Goal: Task Accomplishment & Management: Use online tool/utility

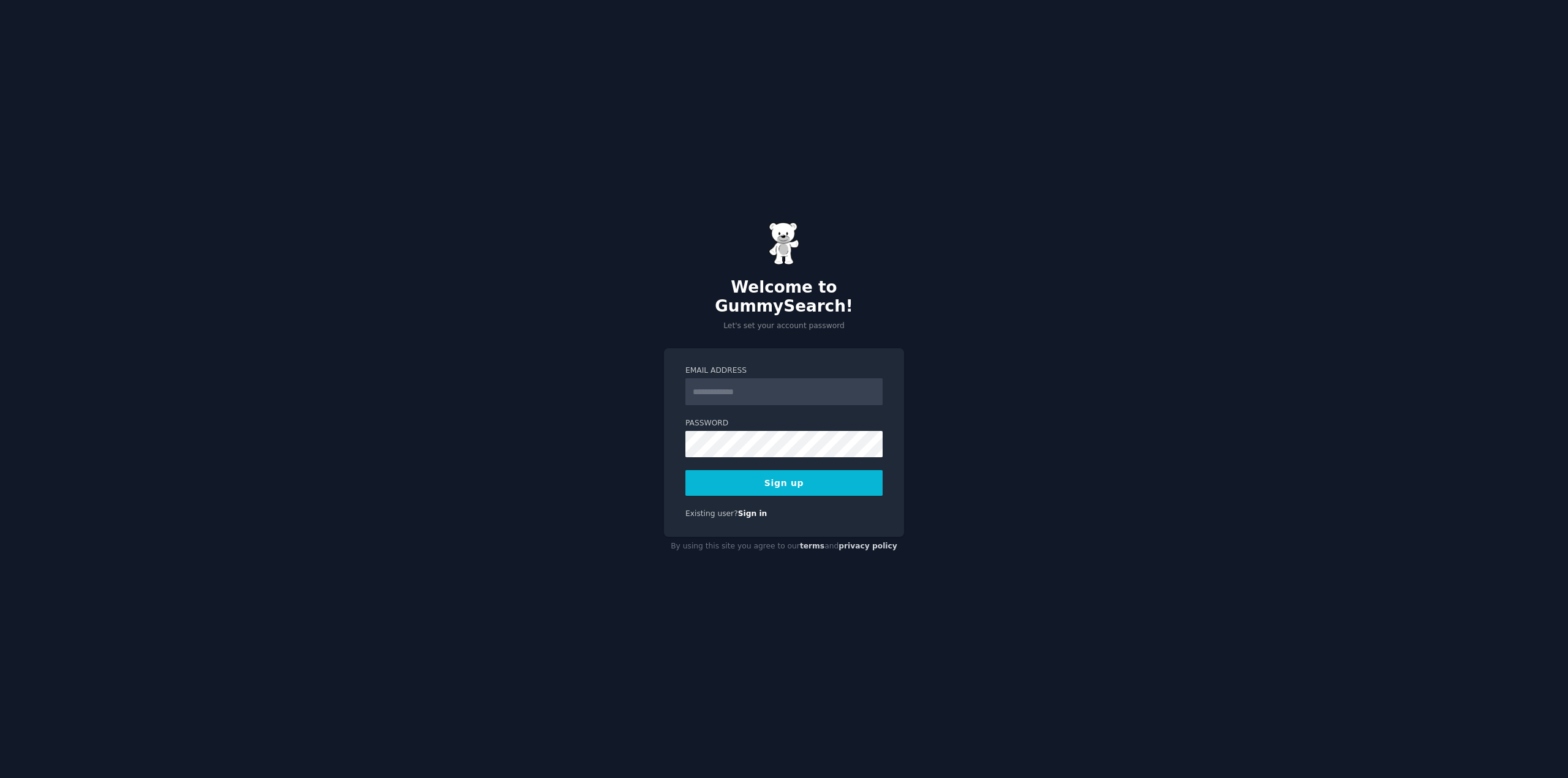
click at [740, 383] on input "Email Address" at bounding box center [784, 392] width 197 height 27
type input "**********"
click at [777, 480] on button "Sign up" at bounding box center [784, 483] width 197 height 26
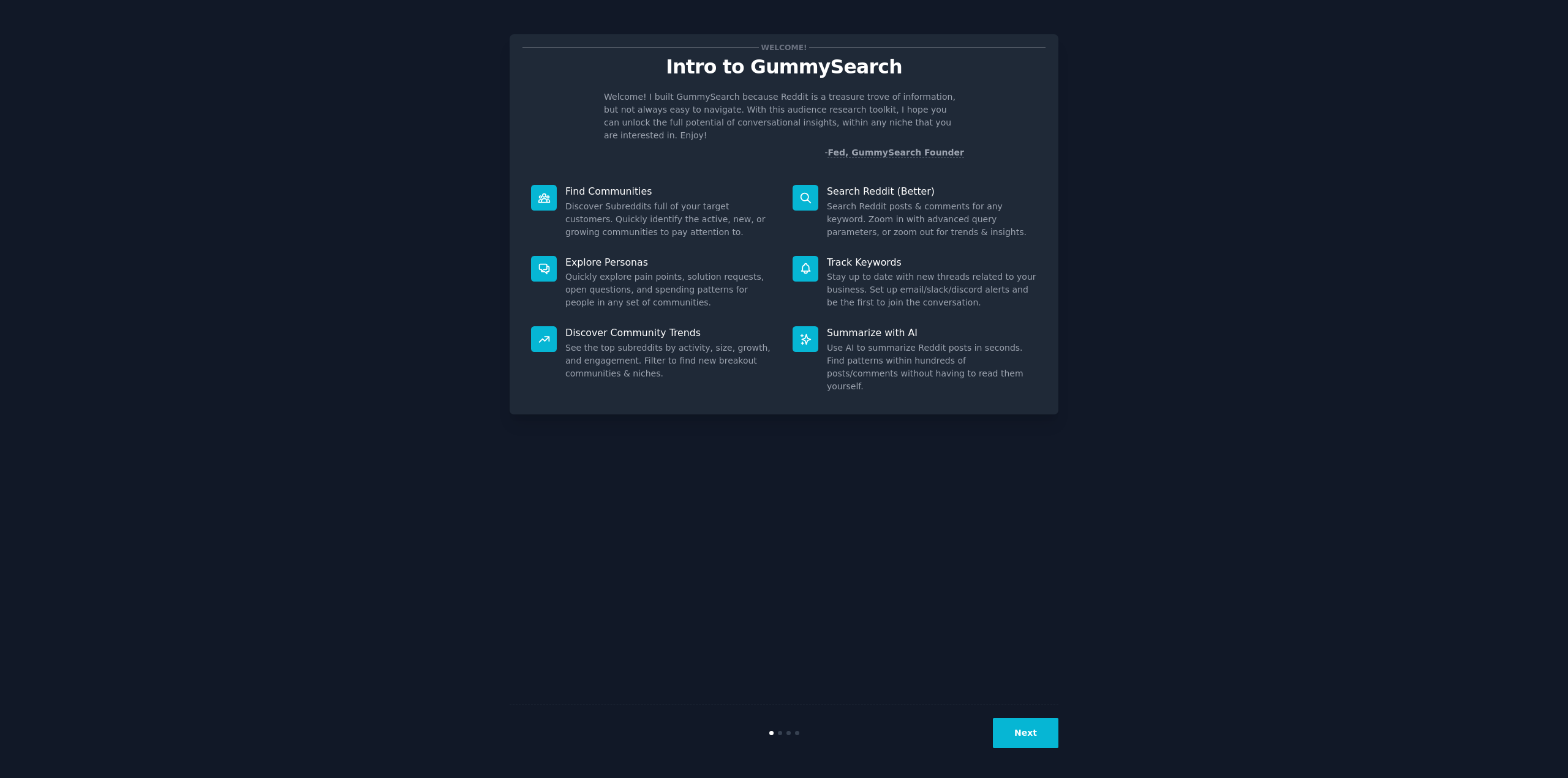
click at [1023, 737] on button "Next" at bounding box center [1025, 733] width 65 height 30
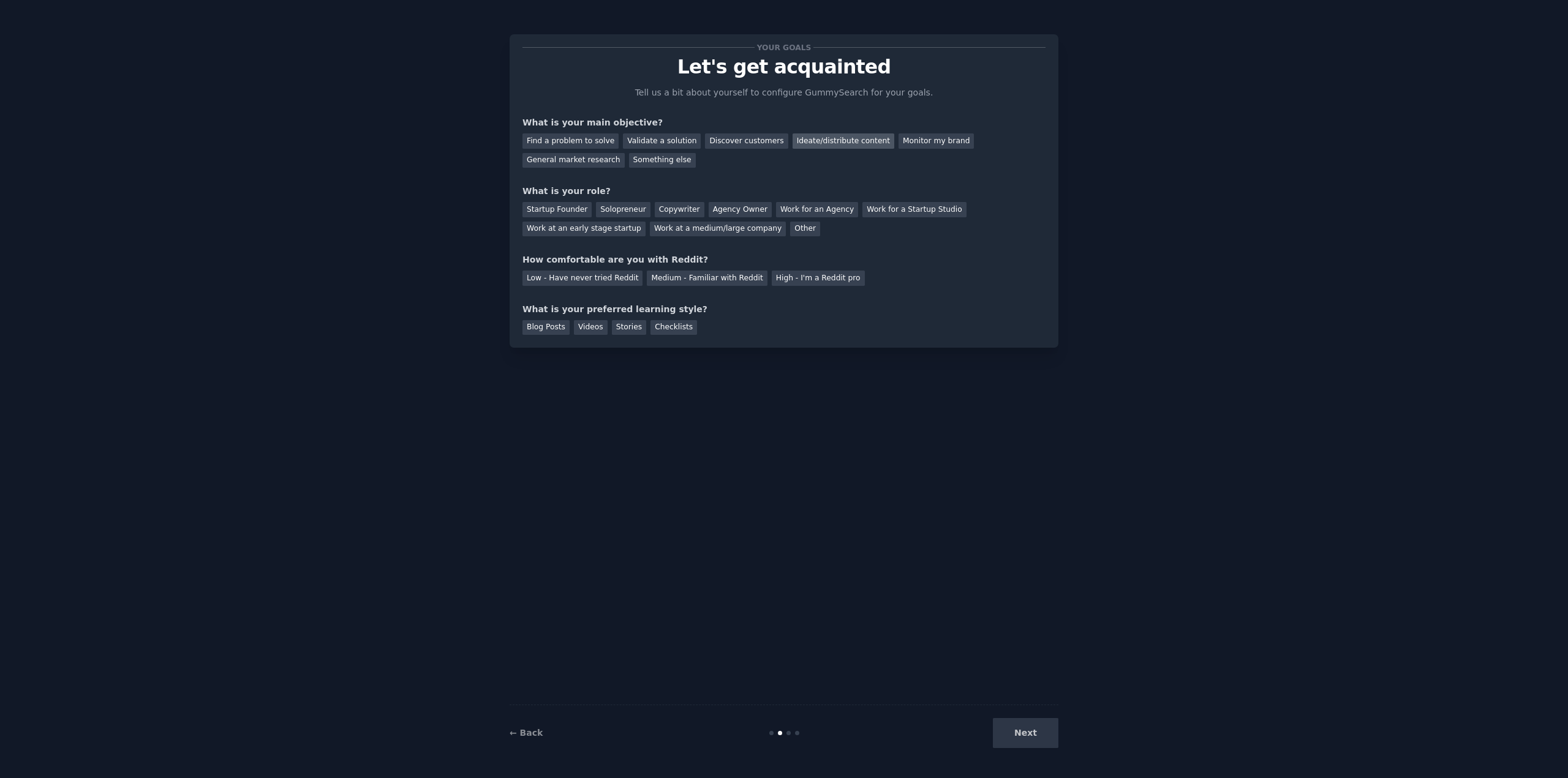
click at [797, 139] on div "Ideate/distribute content" at bounding box center [843, 141] width 102 height 15
click at [649, 226] on div "Work at a medium/large company" at bounding box center [717, 230] width 136 height 15
click at [598, 281] on div "Low - Have never tried Reddit" at bounding box center [582, 278] width 120 height 15
click at [540, 327] on div "Blog Posts" at bounding box center [546, 328] width 47 height 15
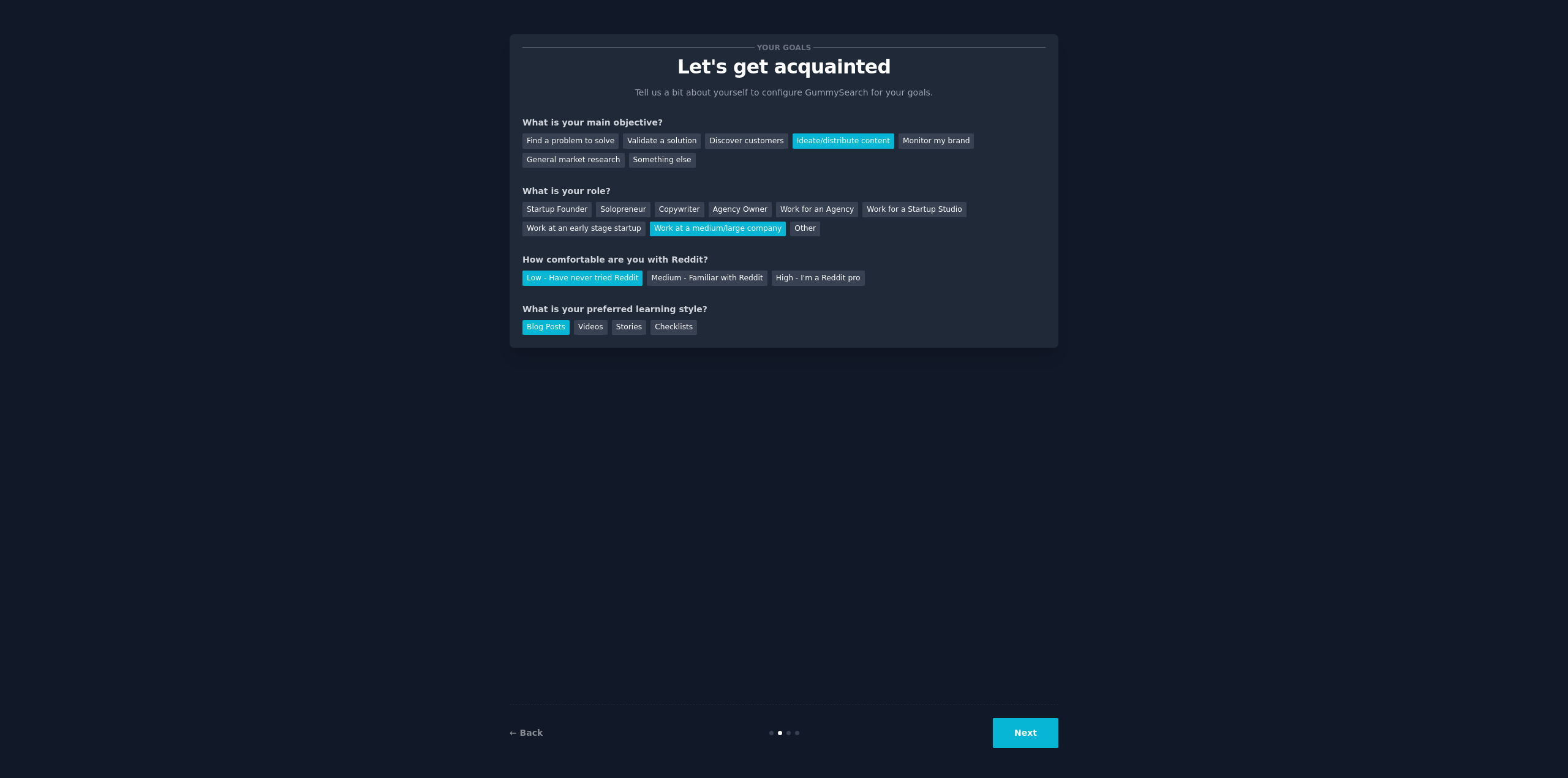
click at [1025, 731] on button "Next" at bounding box center [1025, 733] width 65 height 30
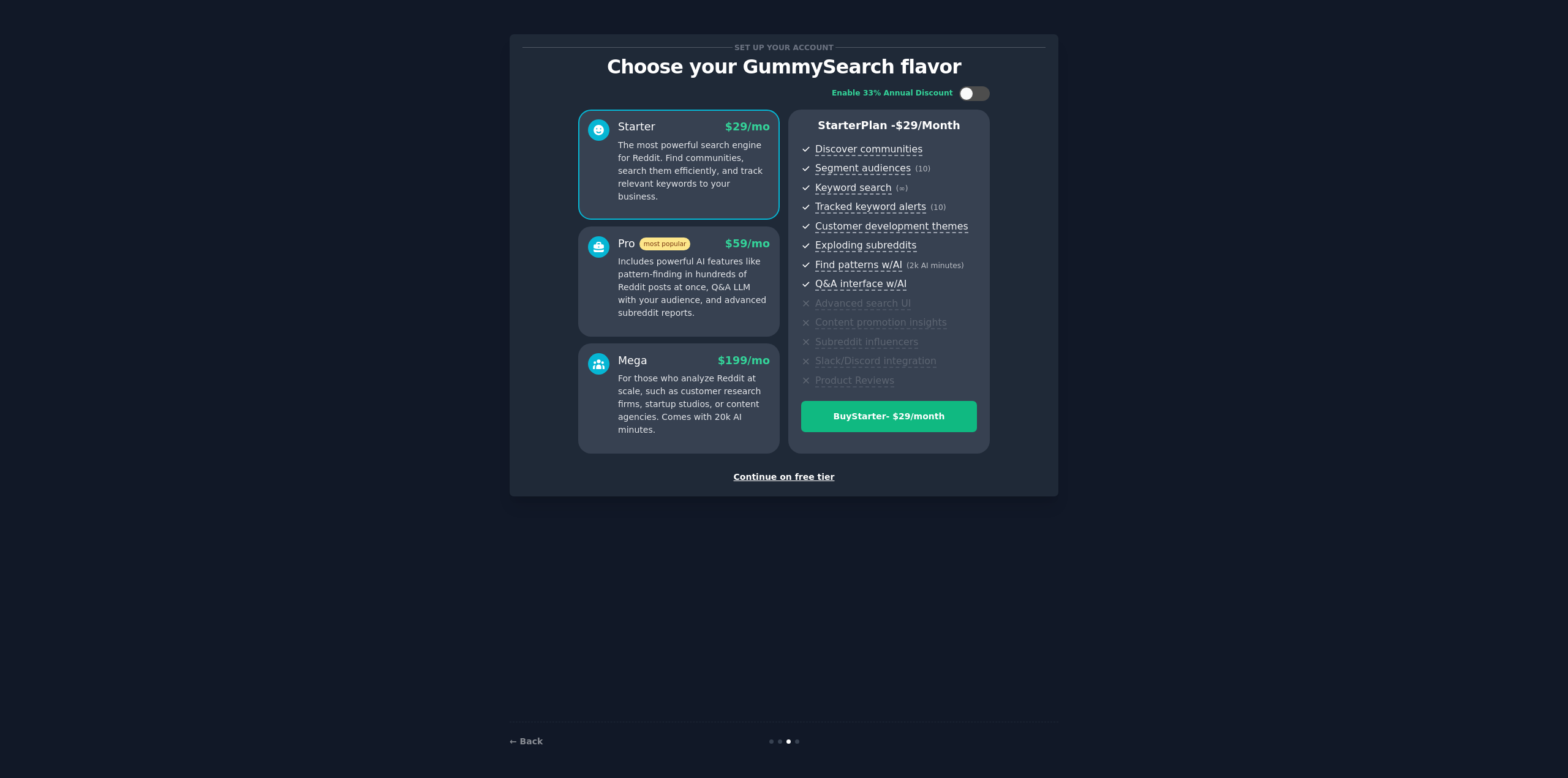
click at [787, 476] on div "Continue on free tier" at bounding box center [784, 476] width 523 height 13
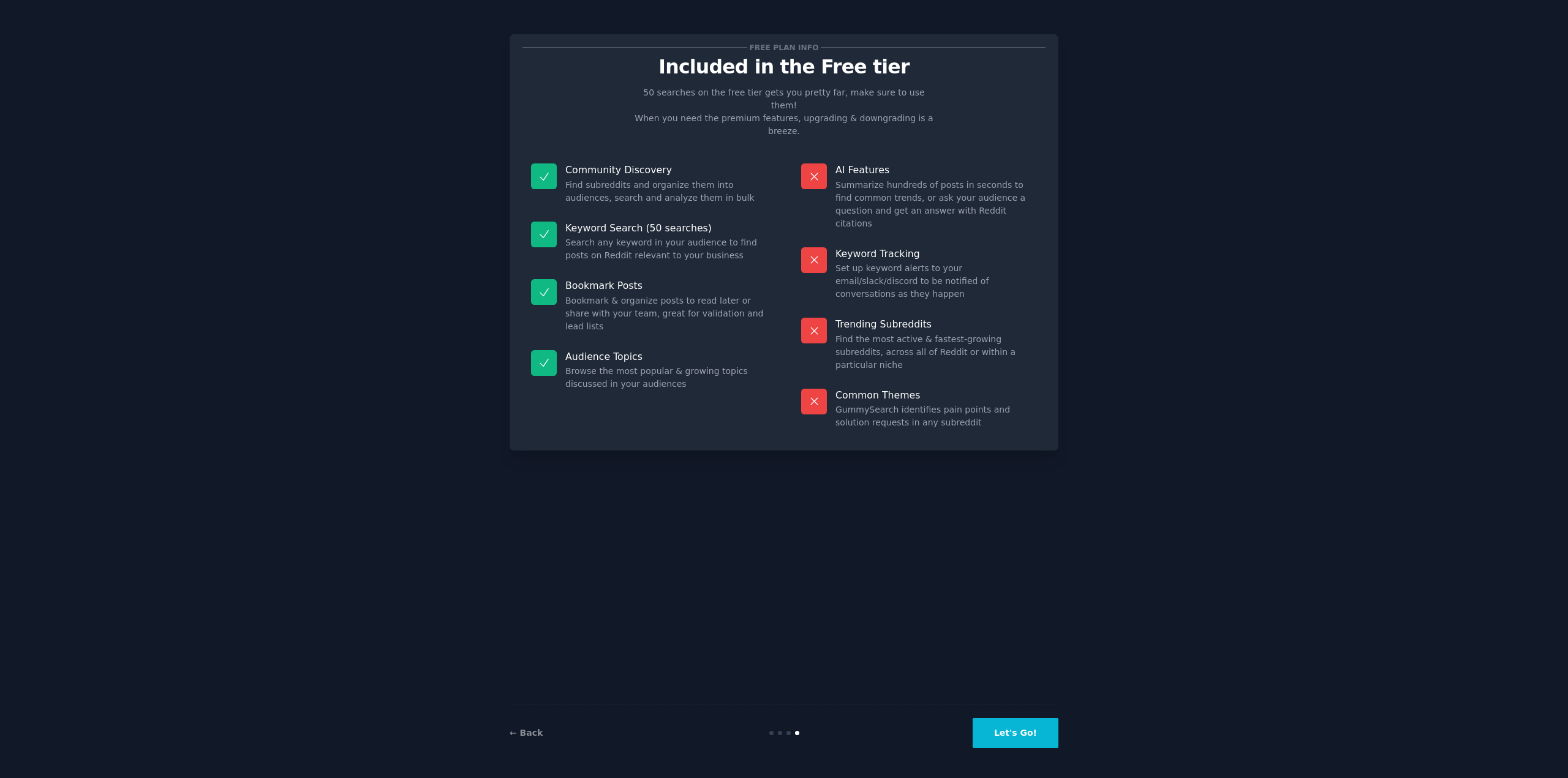
click at [1022, 736] on button "Let's Go!" at bounding box center [1015, 733] width 86 height 30
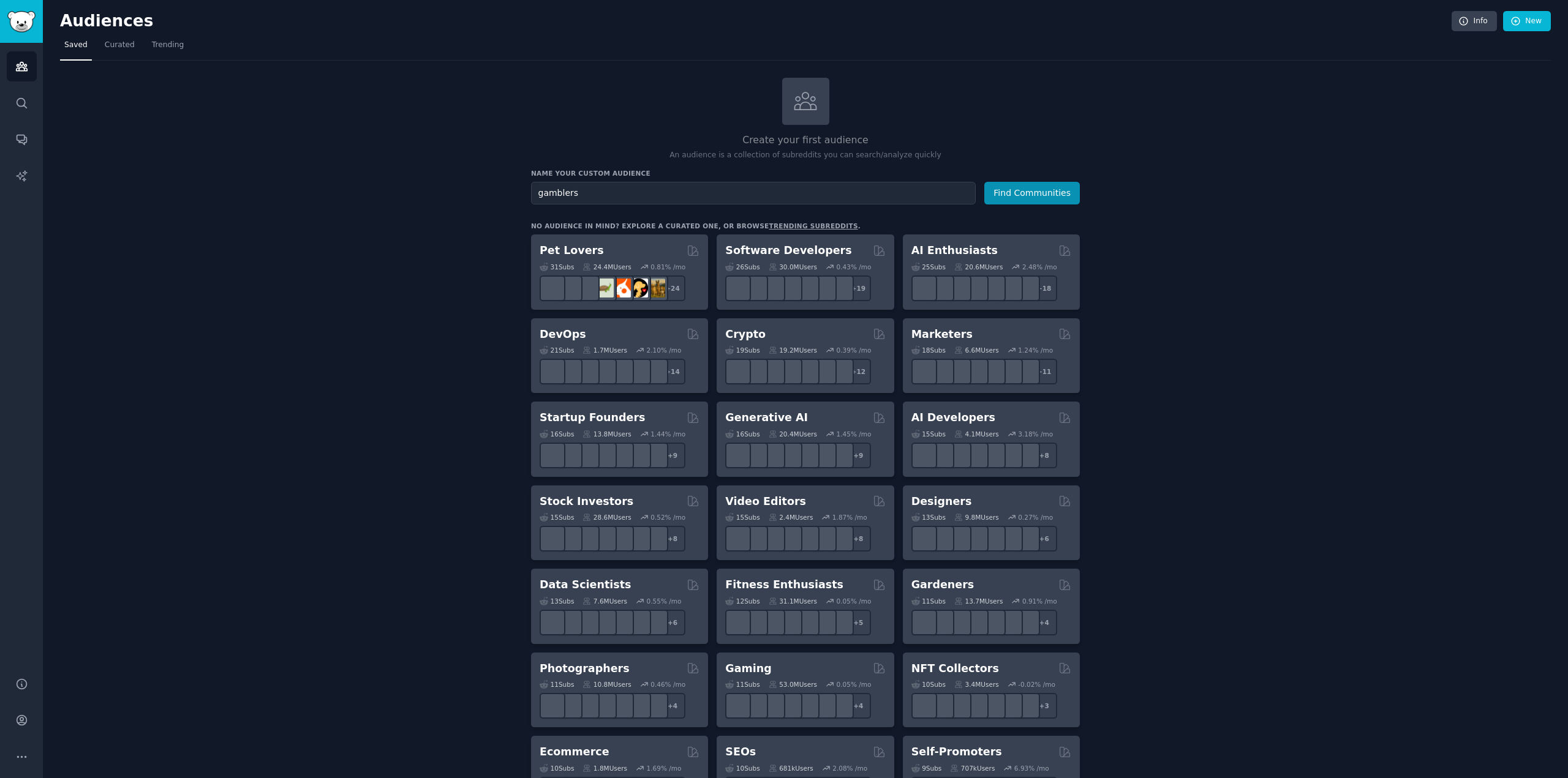
type input "gamblers"
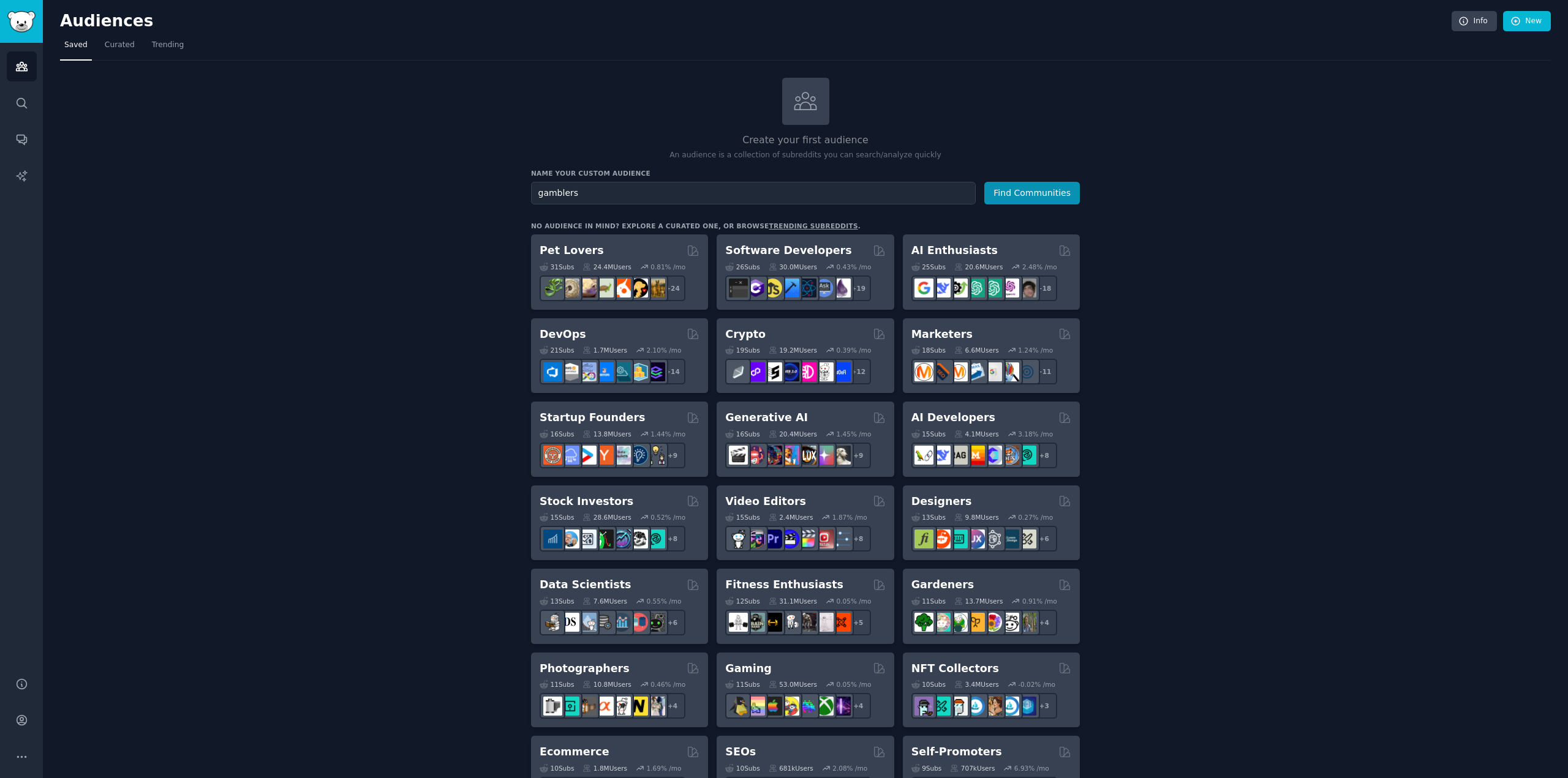
click at [984, 182] on button "Find Communities" at bounding box center [1032, 193] width 95 height 23
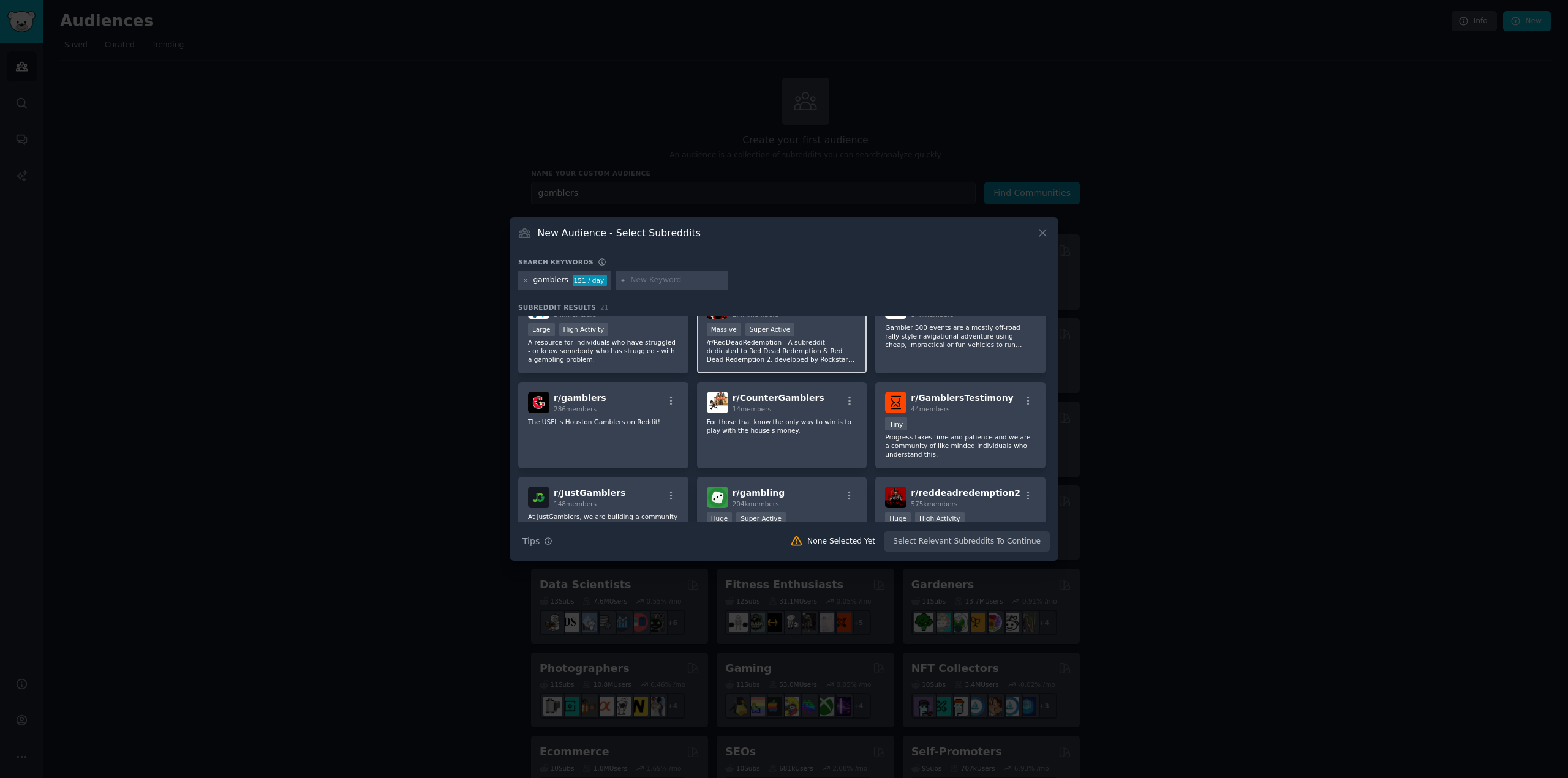
scroll to position [81, 0]
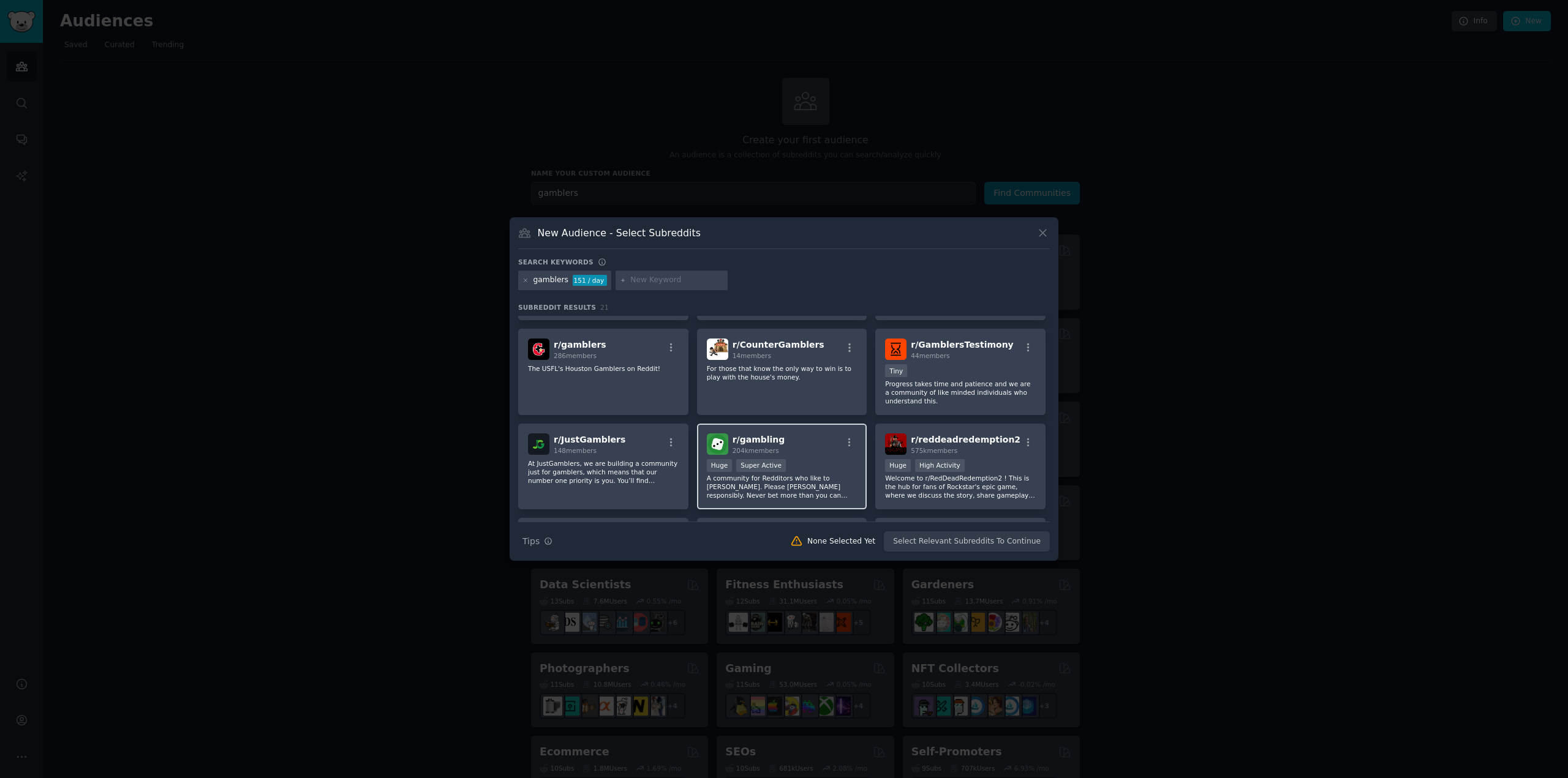
click at [795, 455] on div "r/ gambling 204k members Huge Super Active A community for Redditors who like t…" at bounding box center [782, 467] width 171 height 86
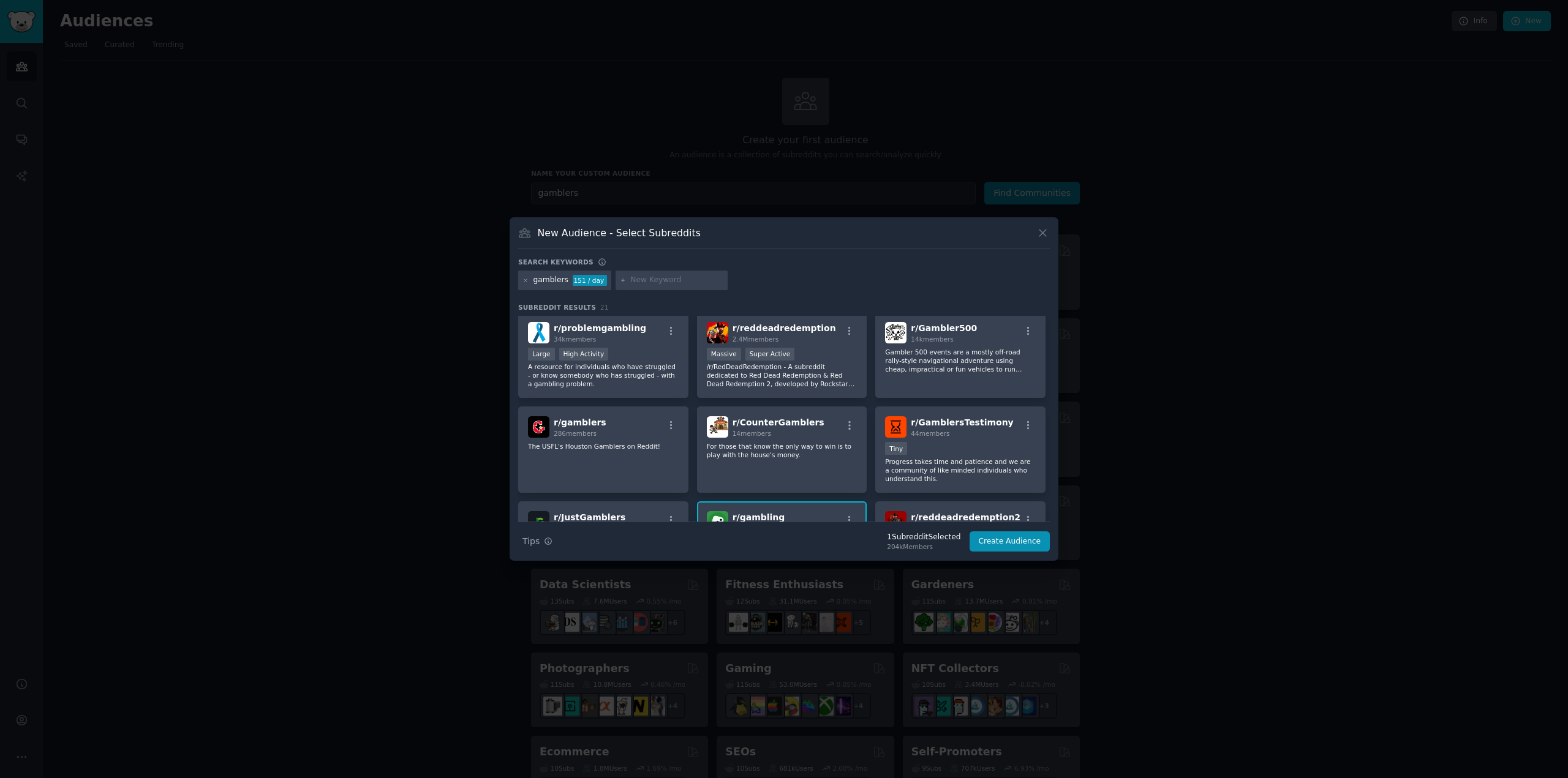
scroll to position [0, 0]
click at [632, 276] on input "text" at bounding box center [676, 280] width 93 height 11
type input "casino"
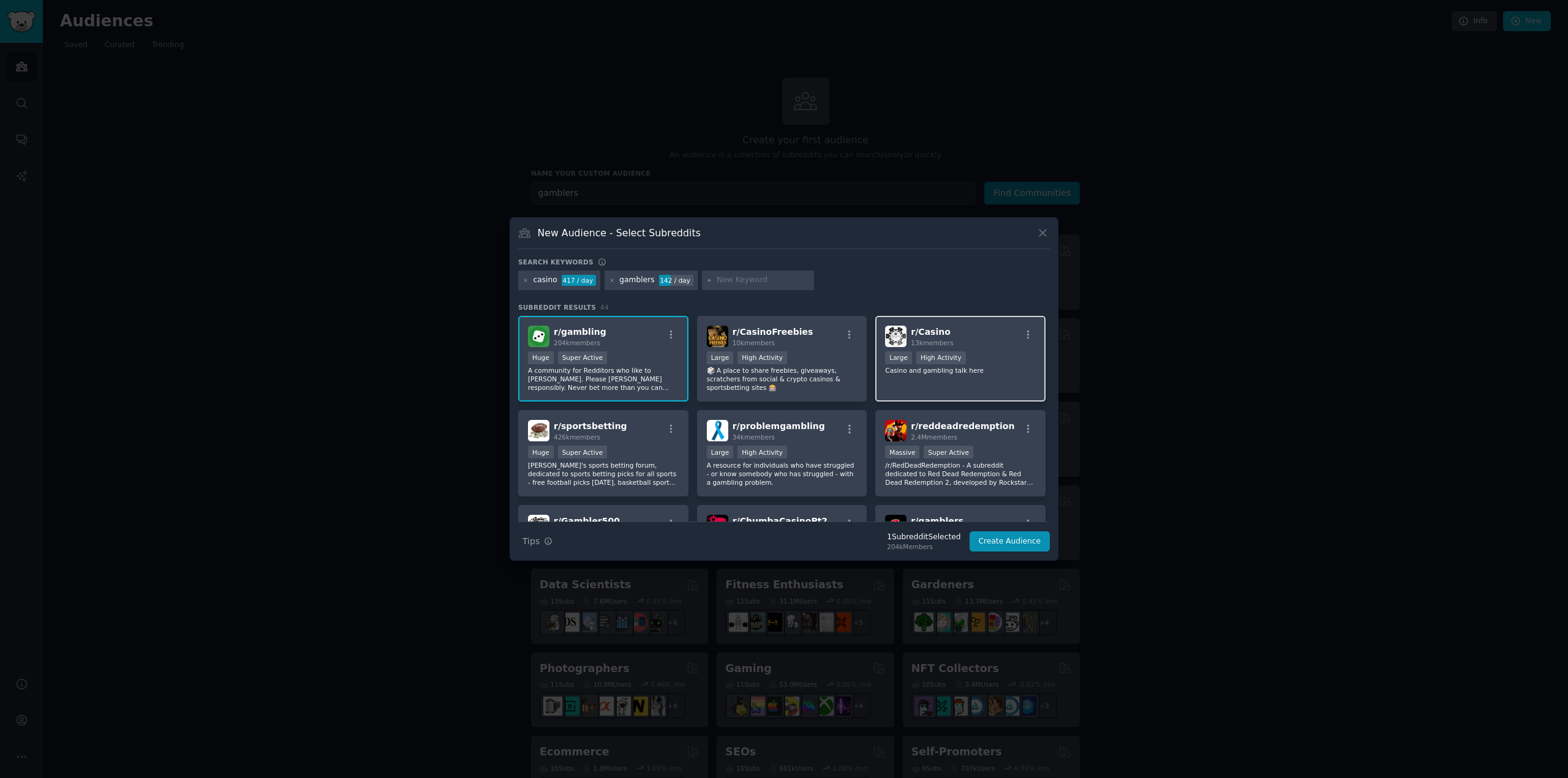
click at [1000, 352] on div ">= 80th percentile for submissions / day Large High Activity" at bounding box center [960, 359] width 151 height 15
click at [831, 350] on div "r/ CasinoFreebies 10k members Large High Activity 🎲 A place to share freebies, …" at bounding box center [782, 359] width 171 height 86
click at [721, 279] on input "text" at bounding box center [762, 280] width 93 height 11
type input "crypto casinos"
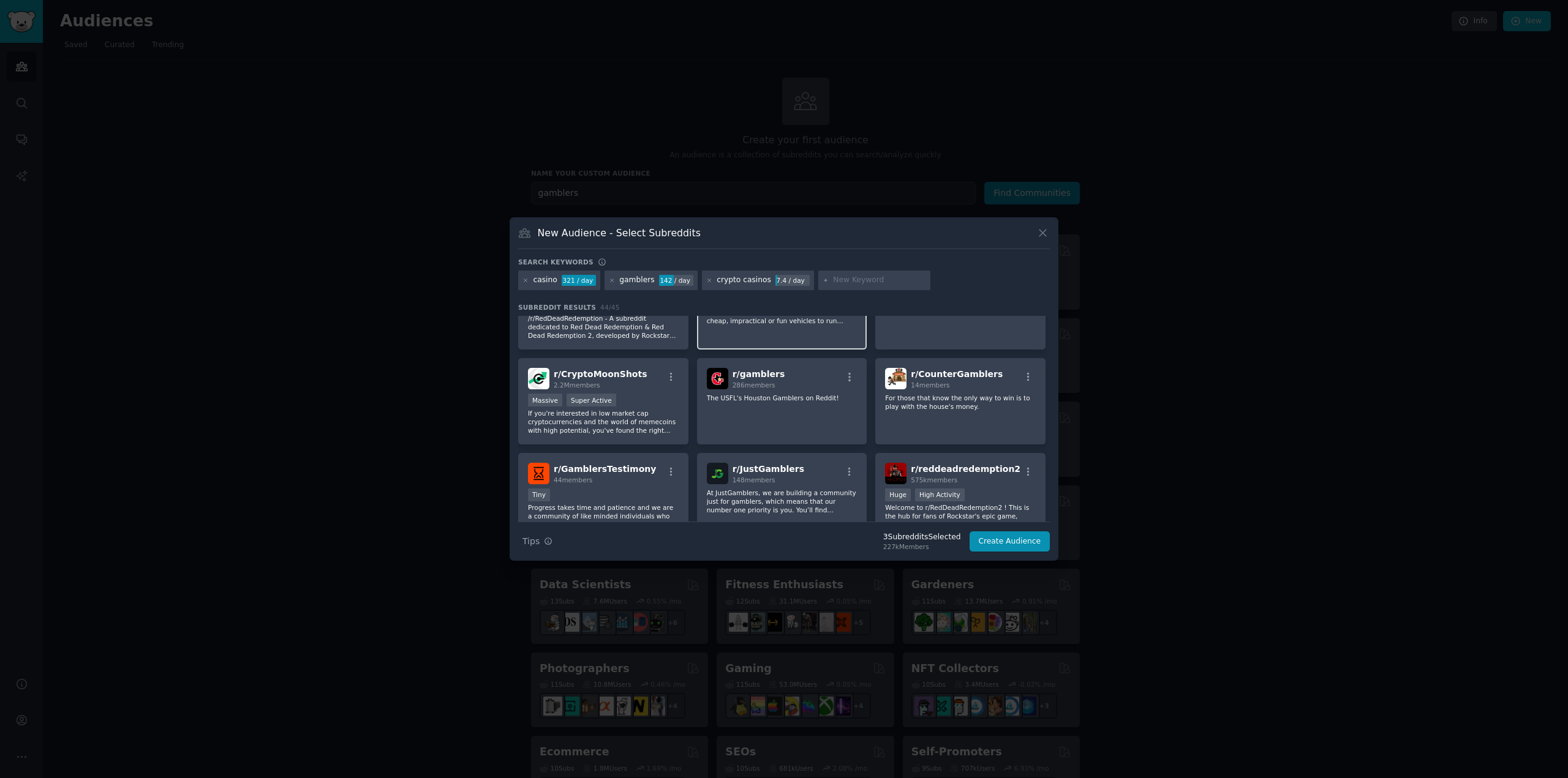
scroll to position [327, 0]
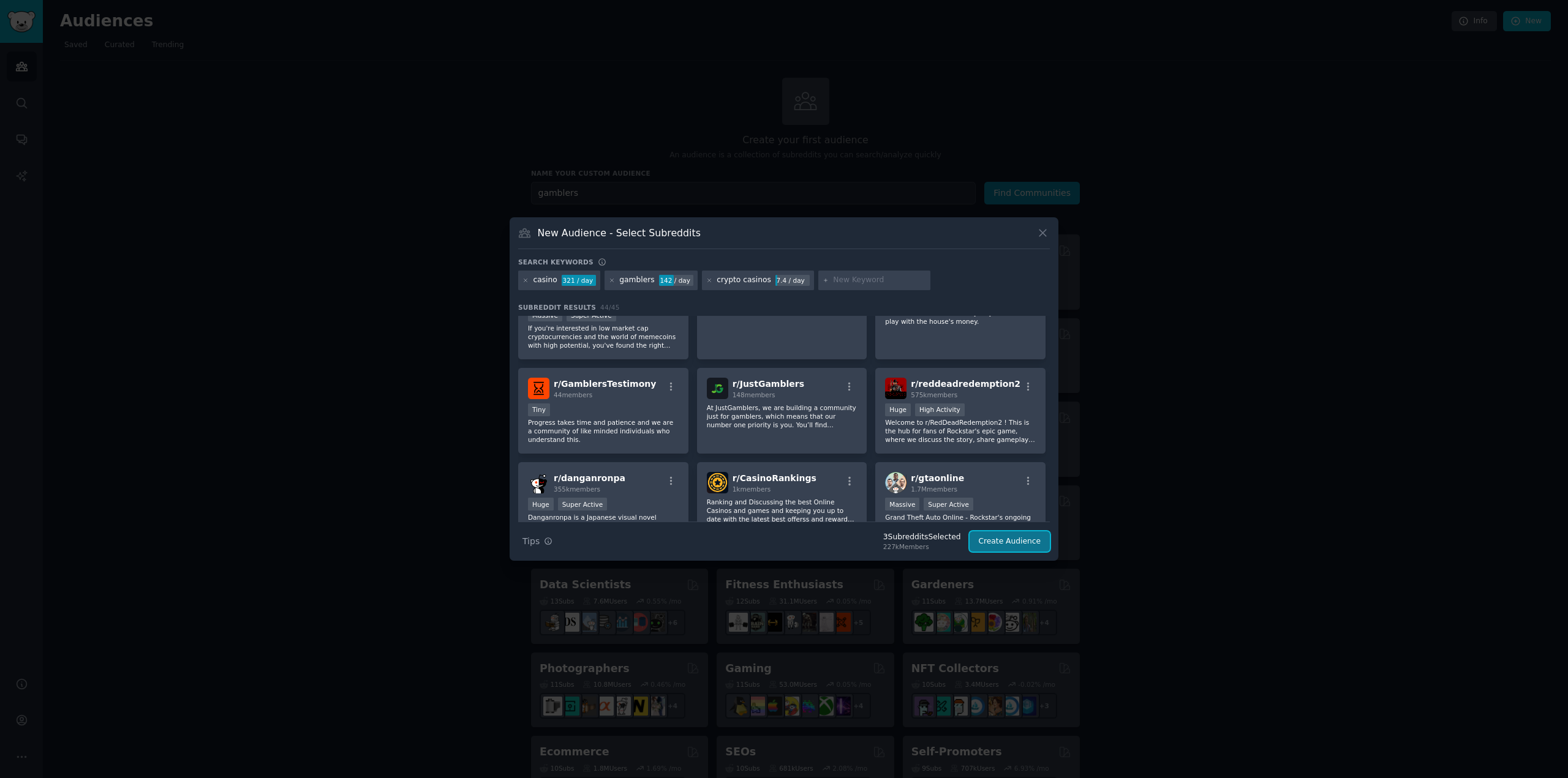
click at [1016, 539] on button "Create Audience" at bounding box center [1009, 541] width 81 height 20
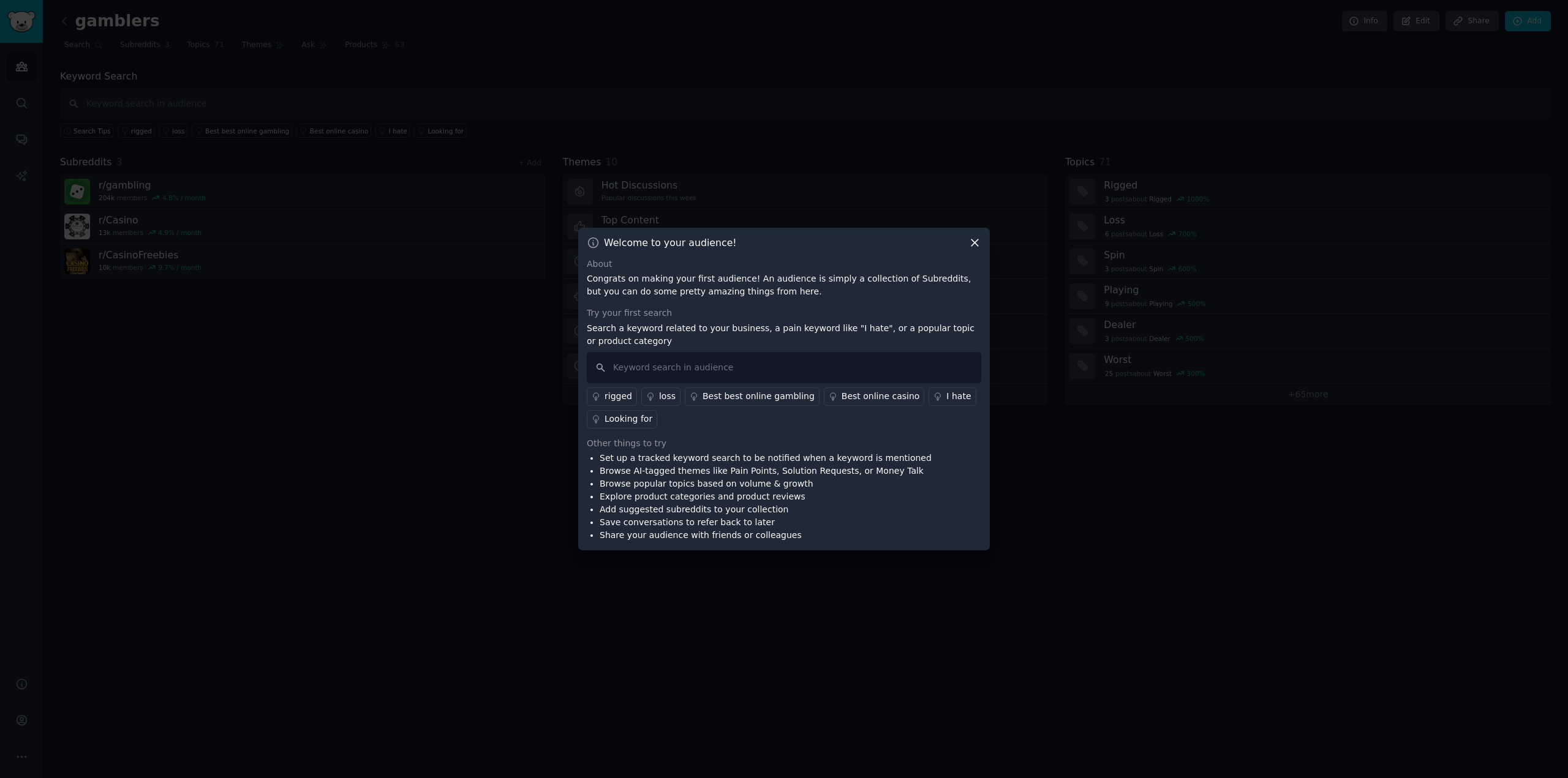
click at [946, 396] on div "I hate" at bounding box center [958, 396] width 24 height 13
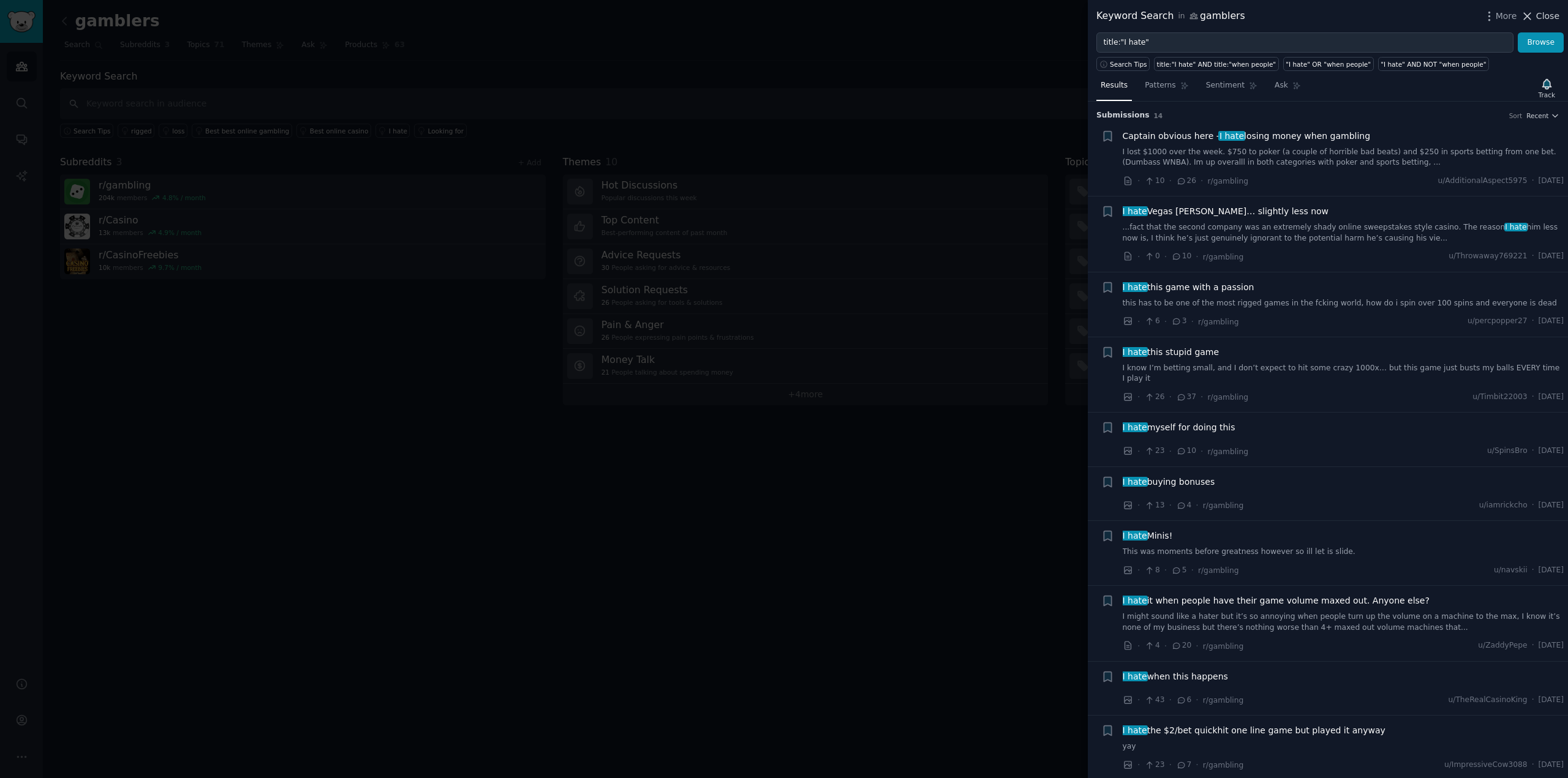
click at [1533, 16] on icon at bounding box center [1526, 16] width 13 height 13
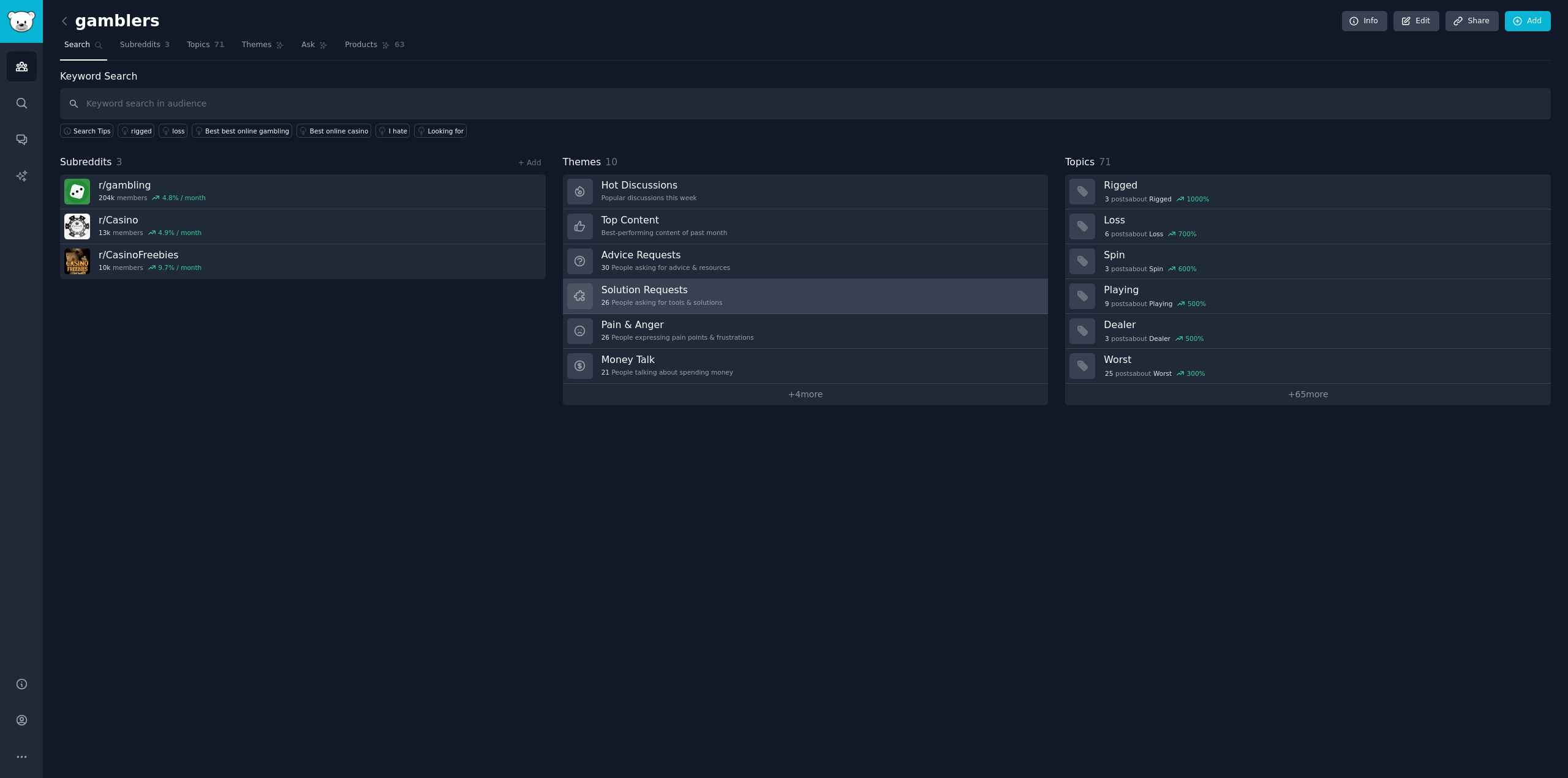
click at [712, 292] on link "Solution Requests 26 People asking for tools & solutions" at bounding box center [806, 296] width 486 height 35
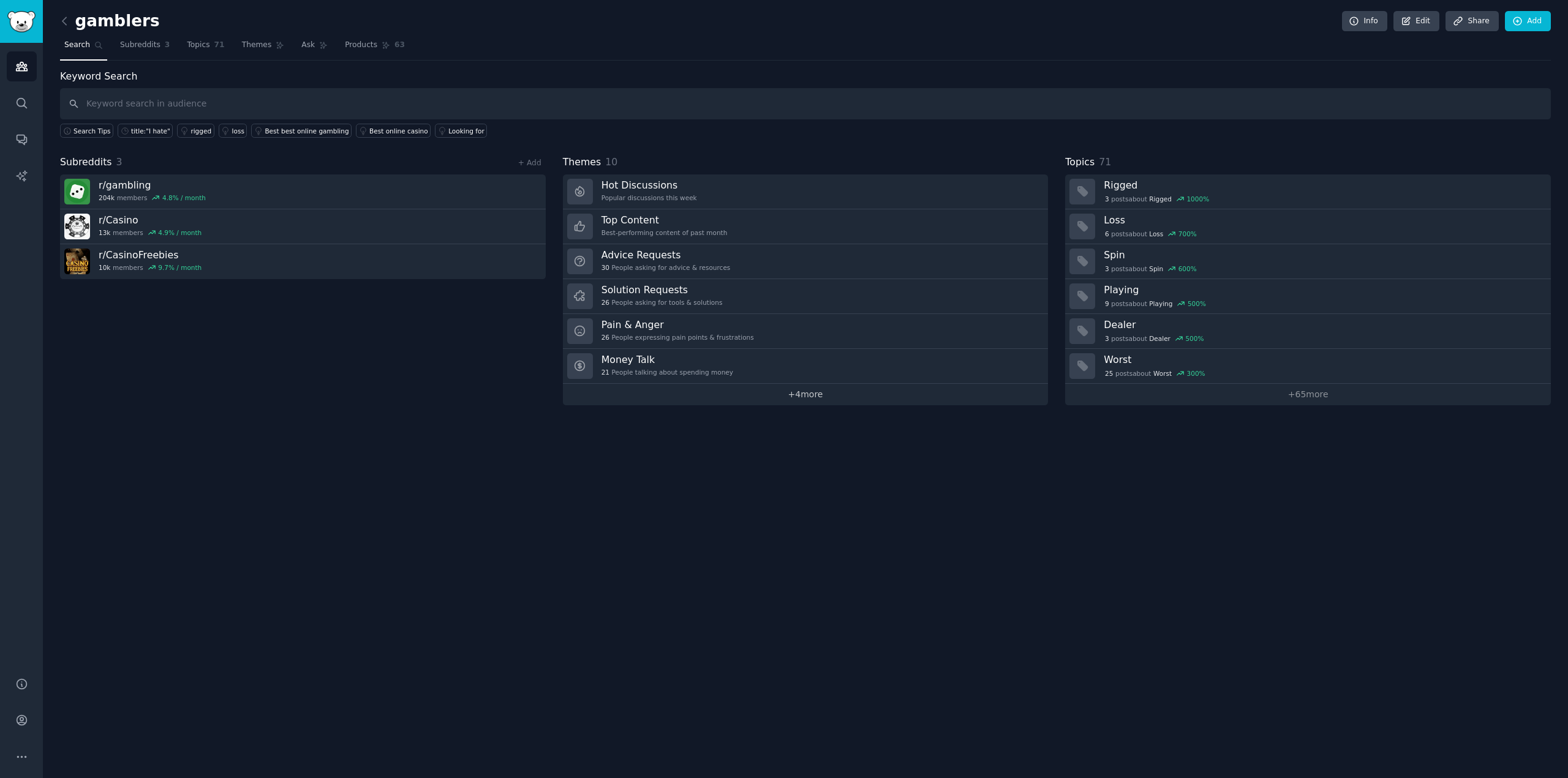
click at [822, 395] on link "+ 4 more" at bounding box center [806, 395] width 486 height 21
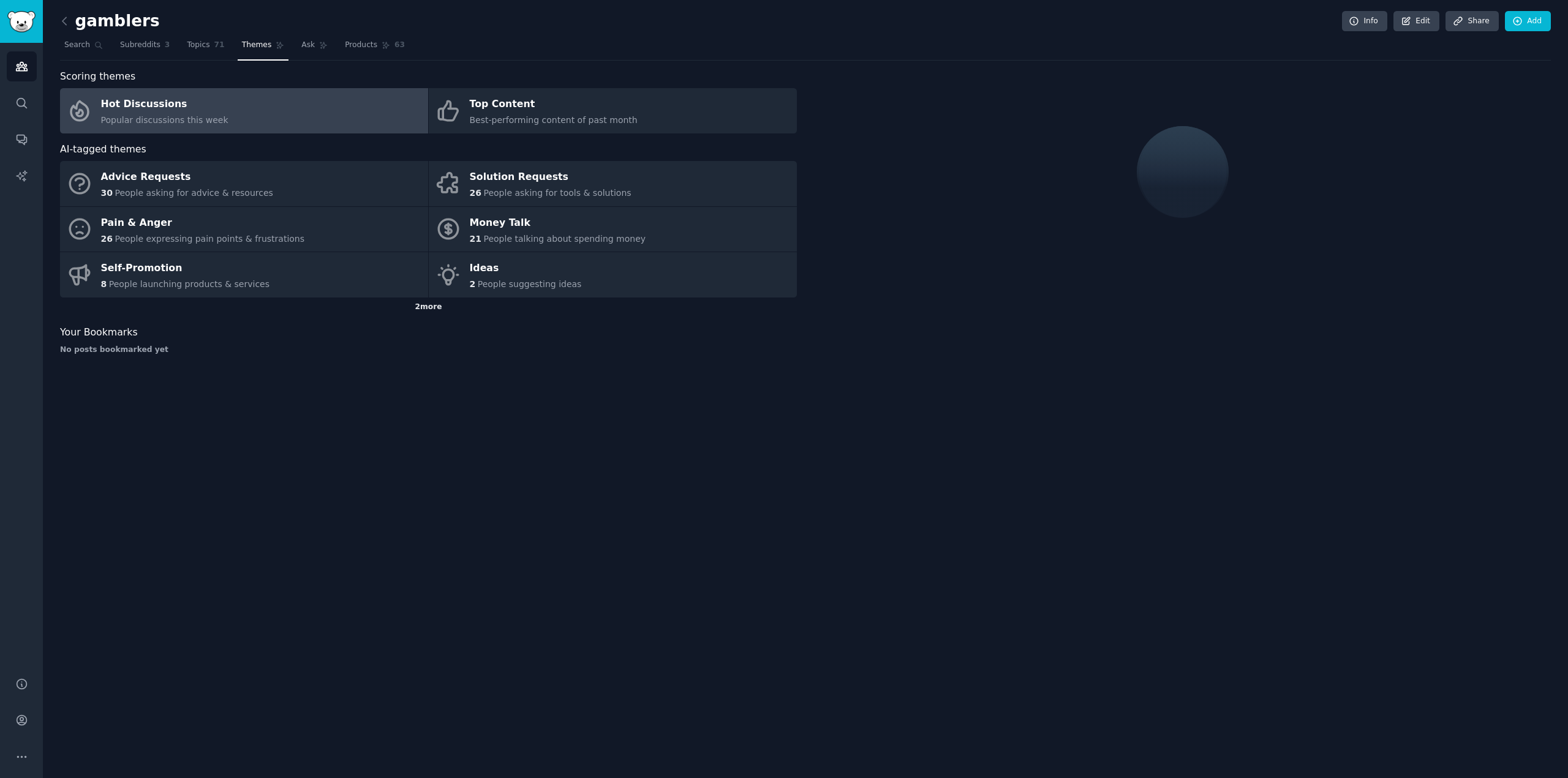
click at [443, 308] on div "2 more" at bounding box center [428, 308] width 737 height 20
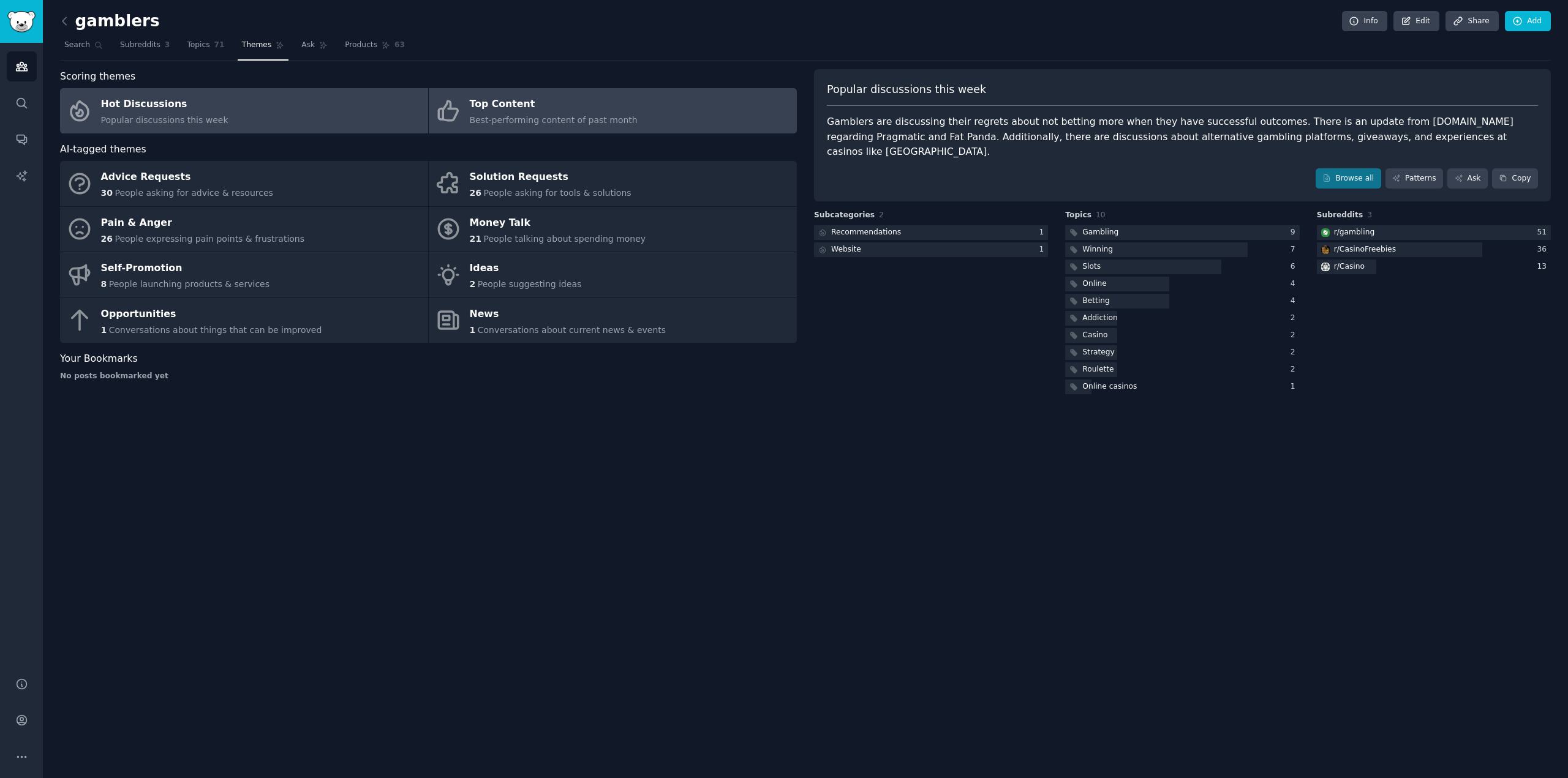
click at [519, 124] on span "Best-performing content of past month" at bounding box center [553, 120] width 167 height 10
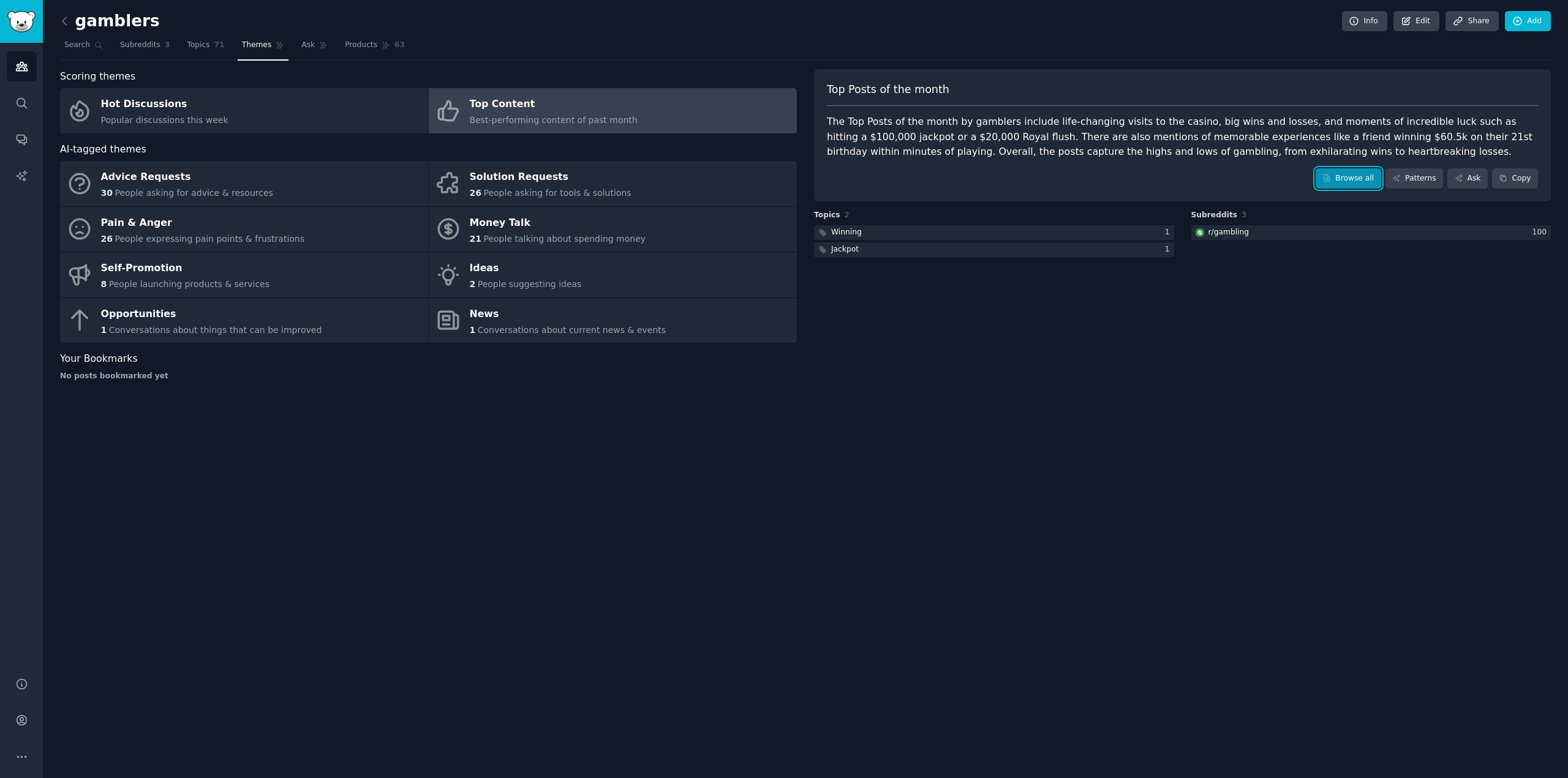
click at [1347, 176] on link "Browse all" at bounding box center [1348, 178] width 65 height 20
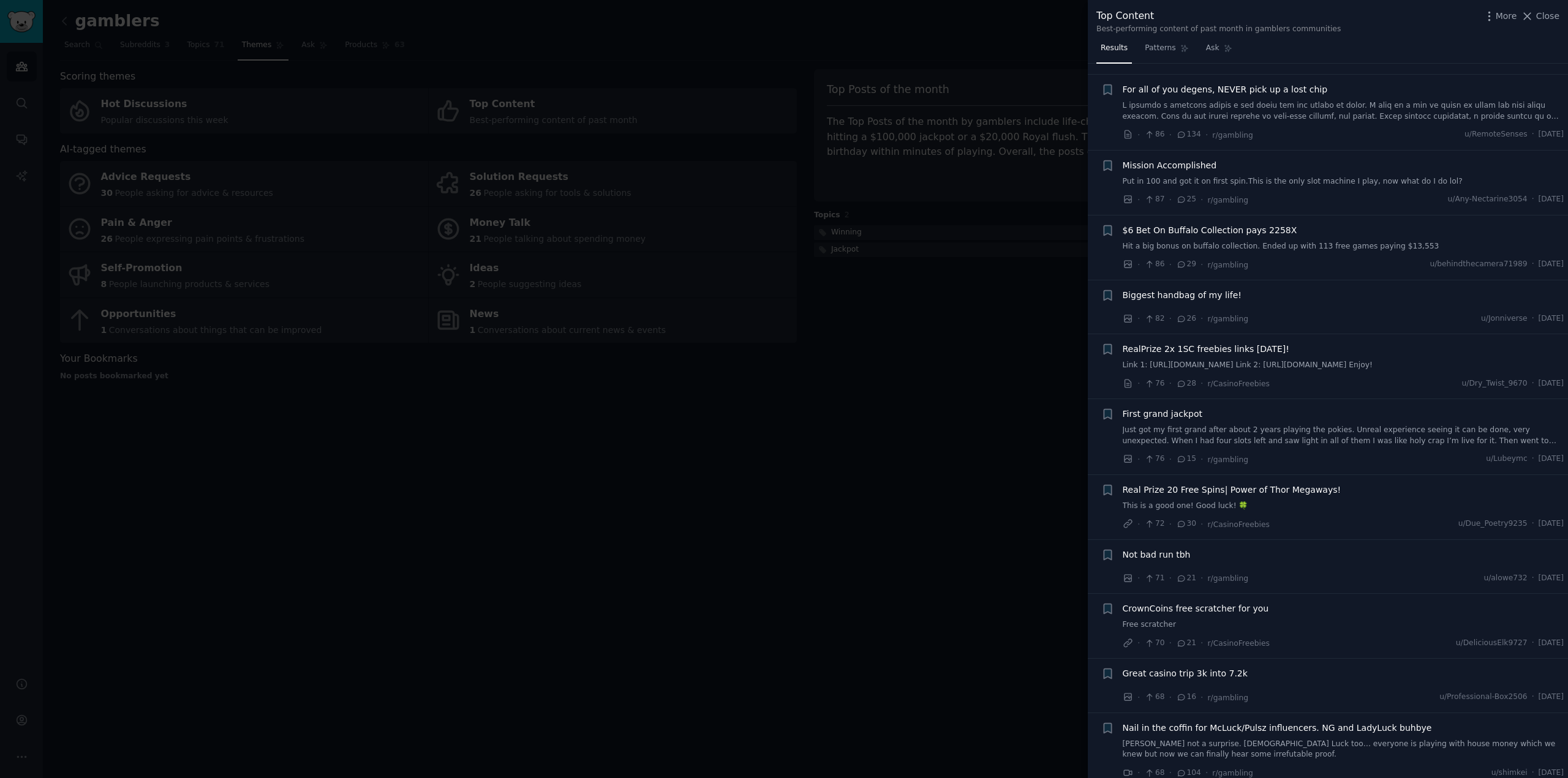
scroll to position [898, 0]
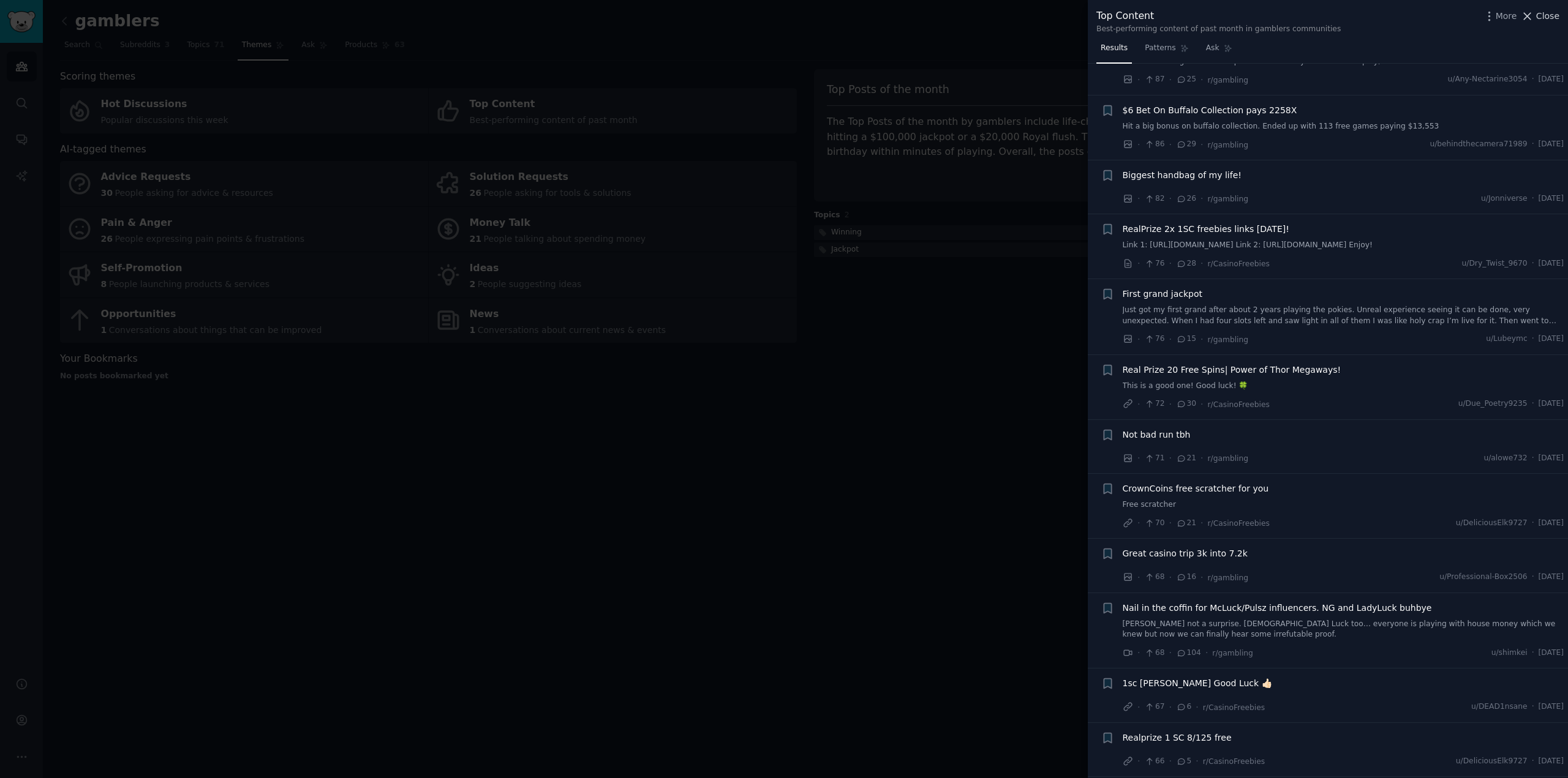
click at [1539, 14] on span "Close" at bounding box center [1548, 16] width 23 height 13
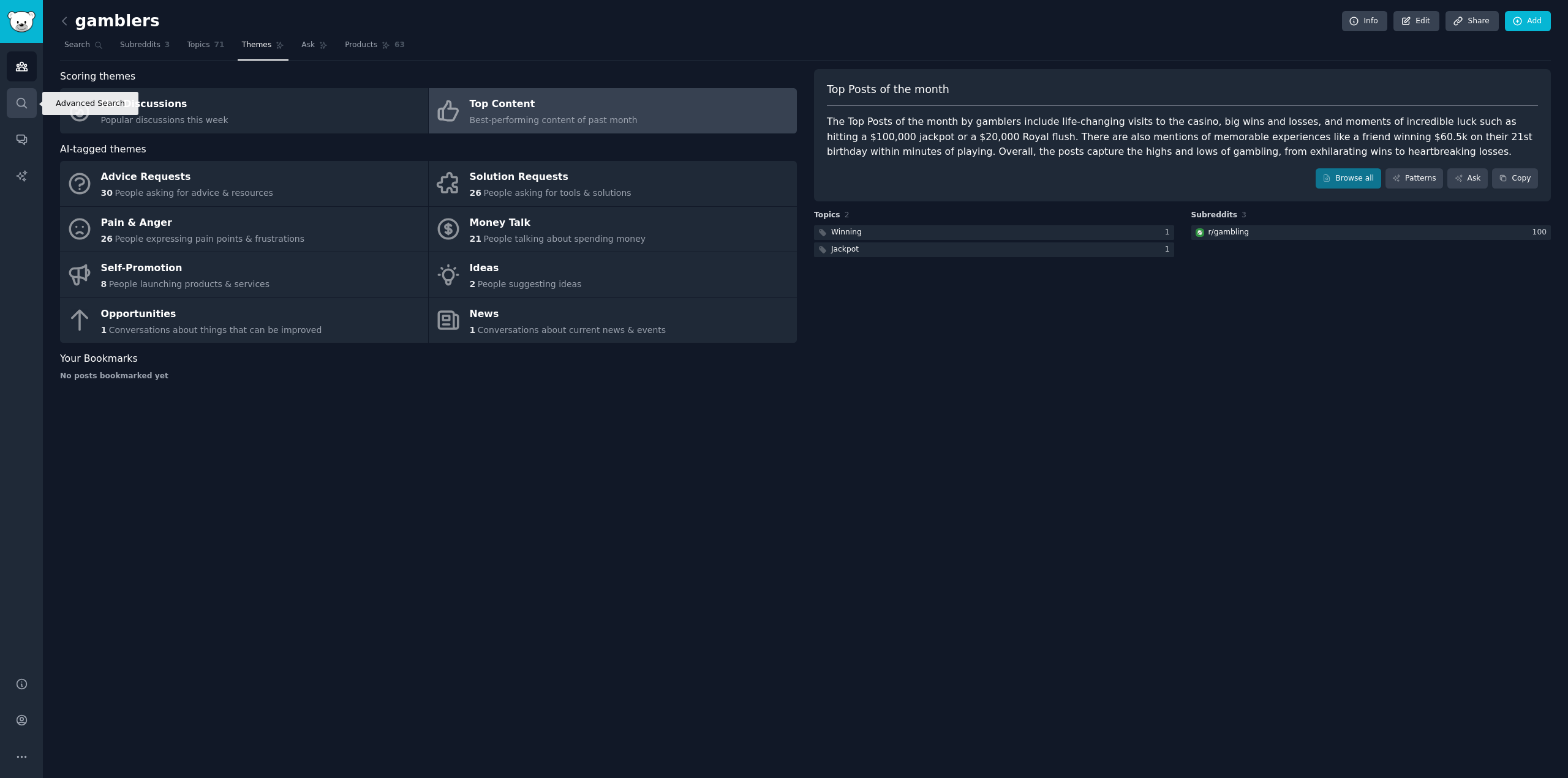
click at [16, 105] on icon "Sidebar" at bounding box center [21, 103] width 13 height 13
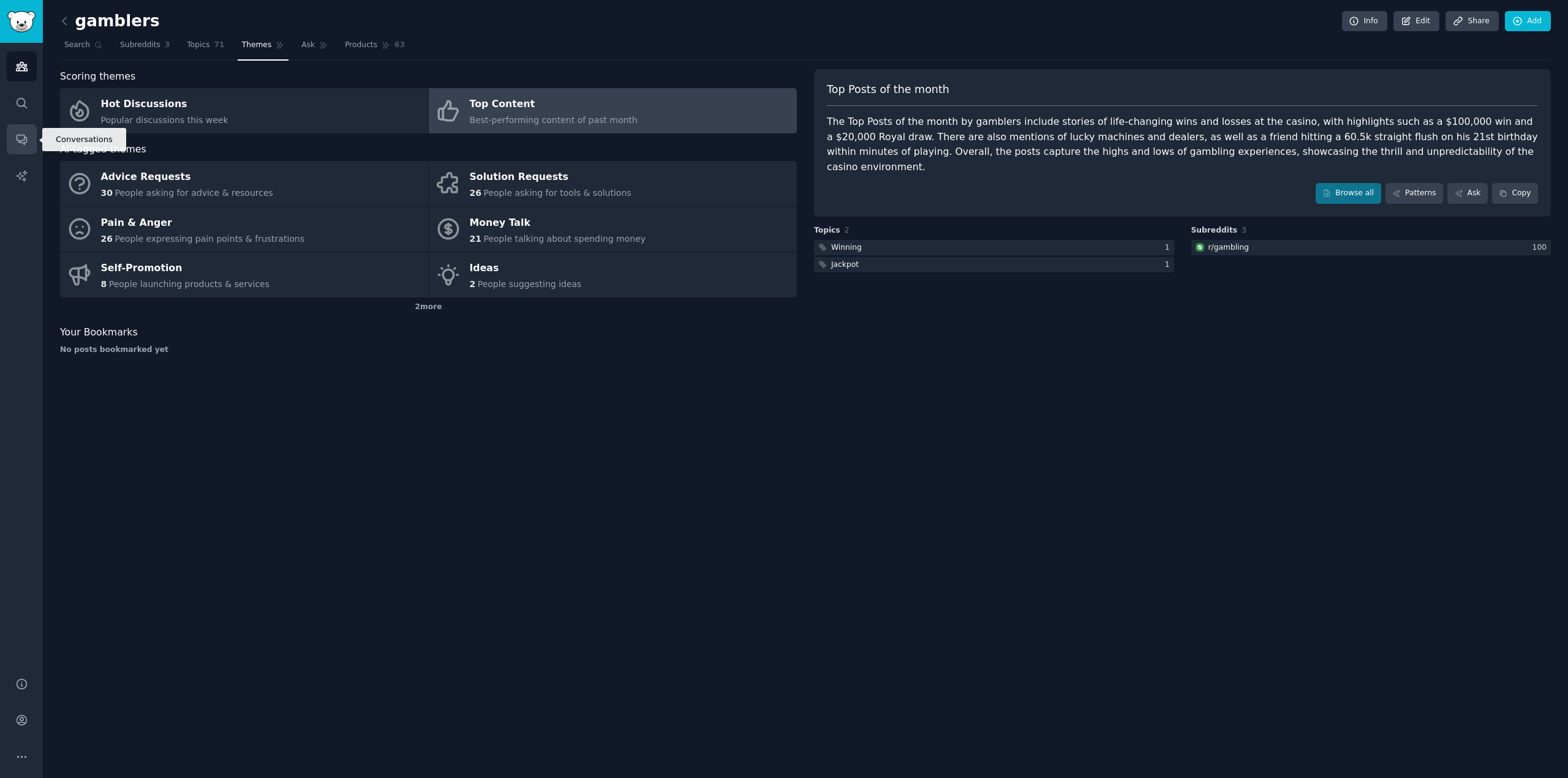
click at [15, 142] on icon "Sidebar" at bounding box center [21, 139] width 13 height 13
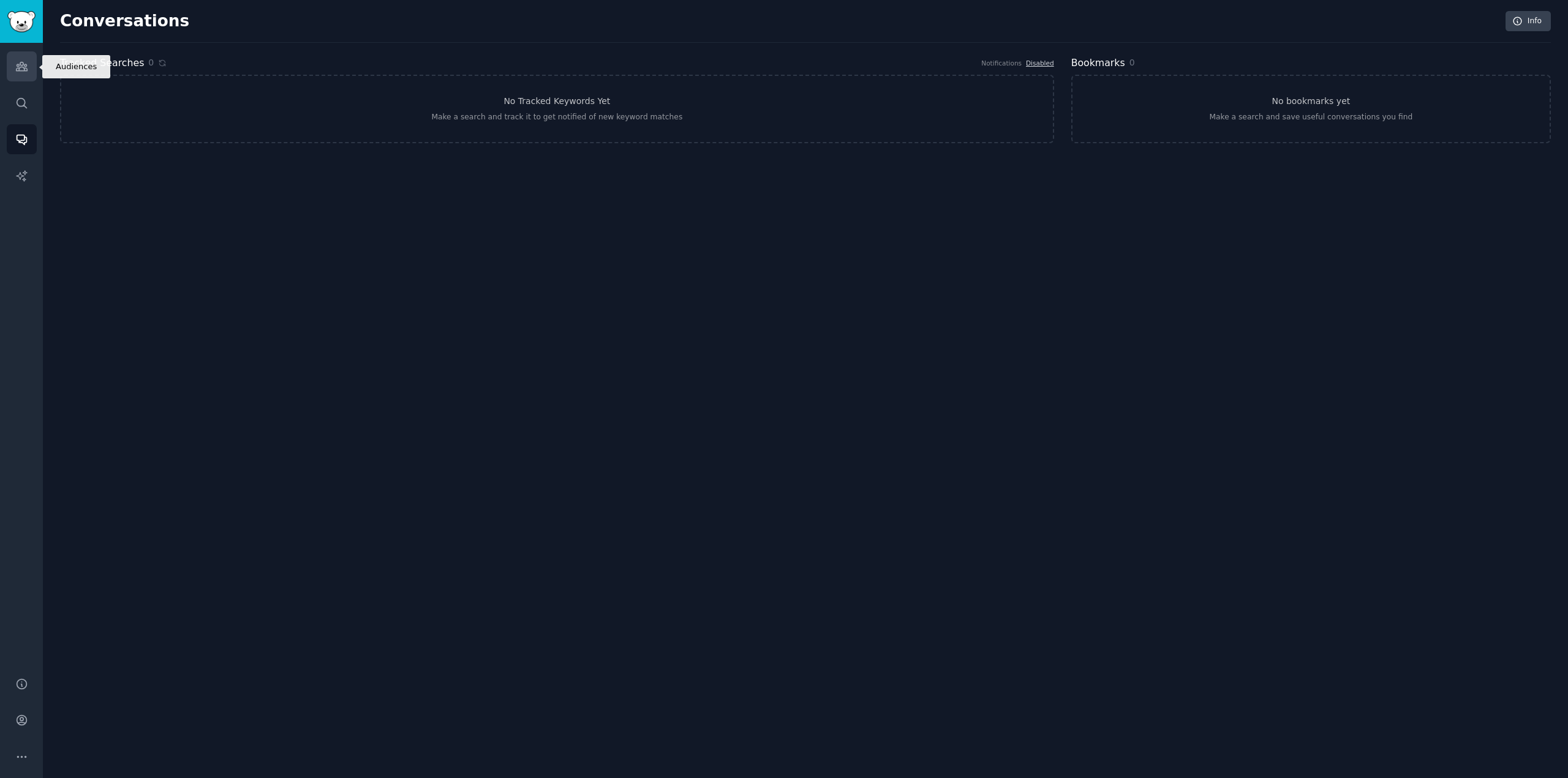
click at [28, 68] on link "Audiences" at bounding box center [22, 67] width 30 height 30
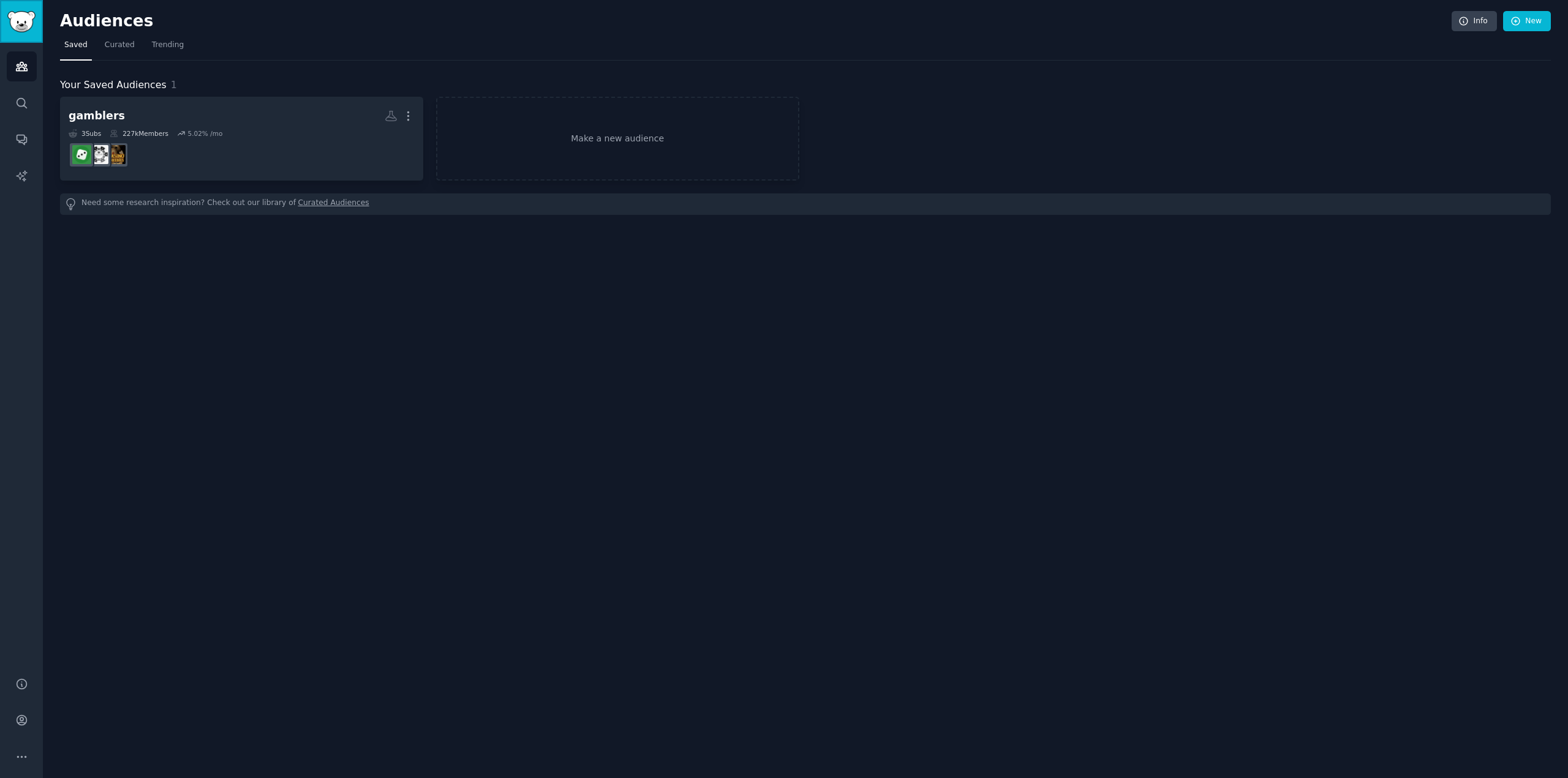
click at [26, 30] on img "Sidebar" at bounding box center [21, 22] width 28 height 21
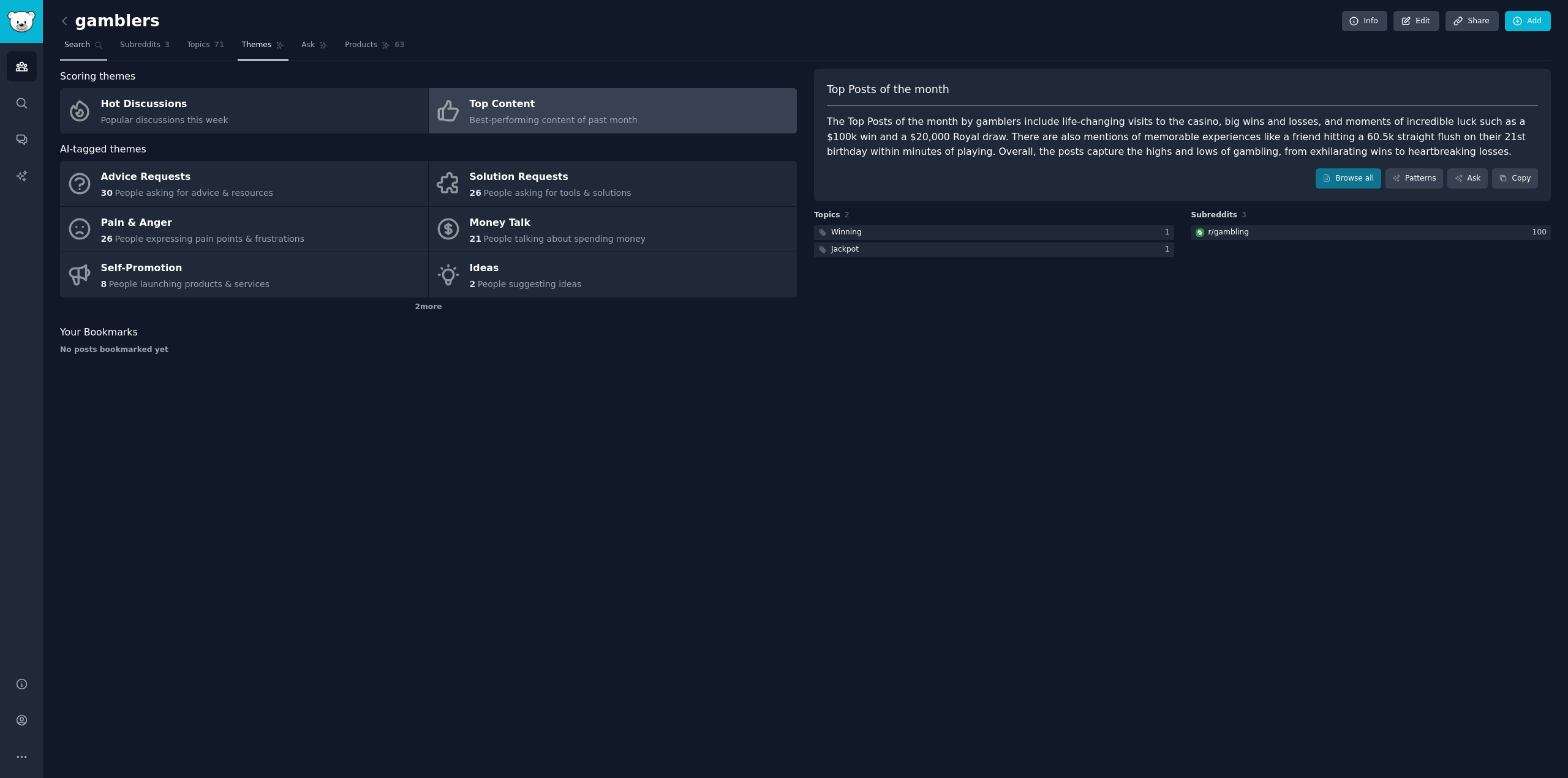
click at [78, 41] on span "Search" at bounding box center [77, 45] width 26 height 11
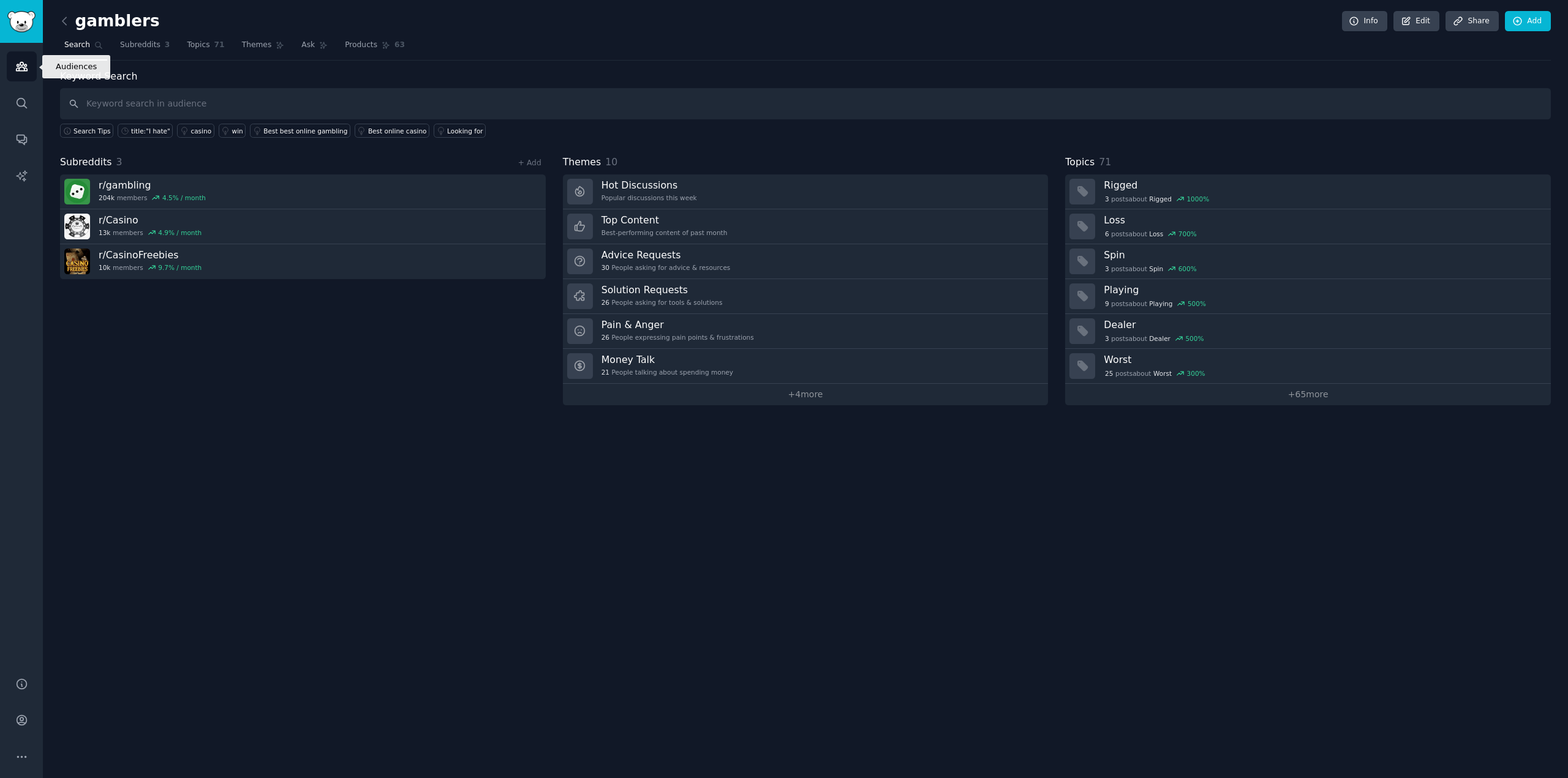
click at [26, 67] on icon "Sidebar" at bounding box center [21, 66] width 11 height 8
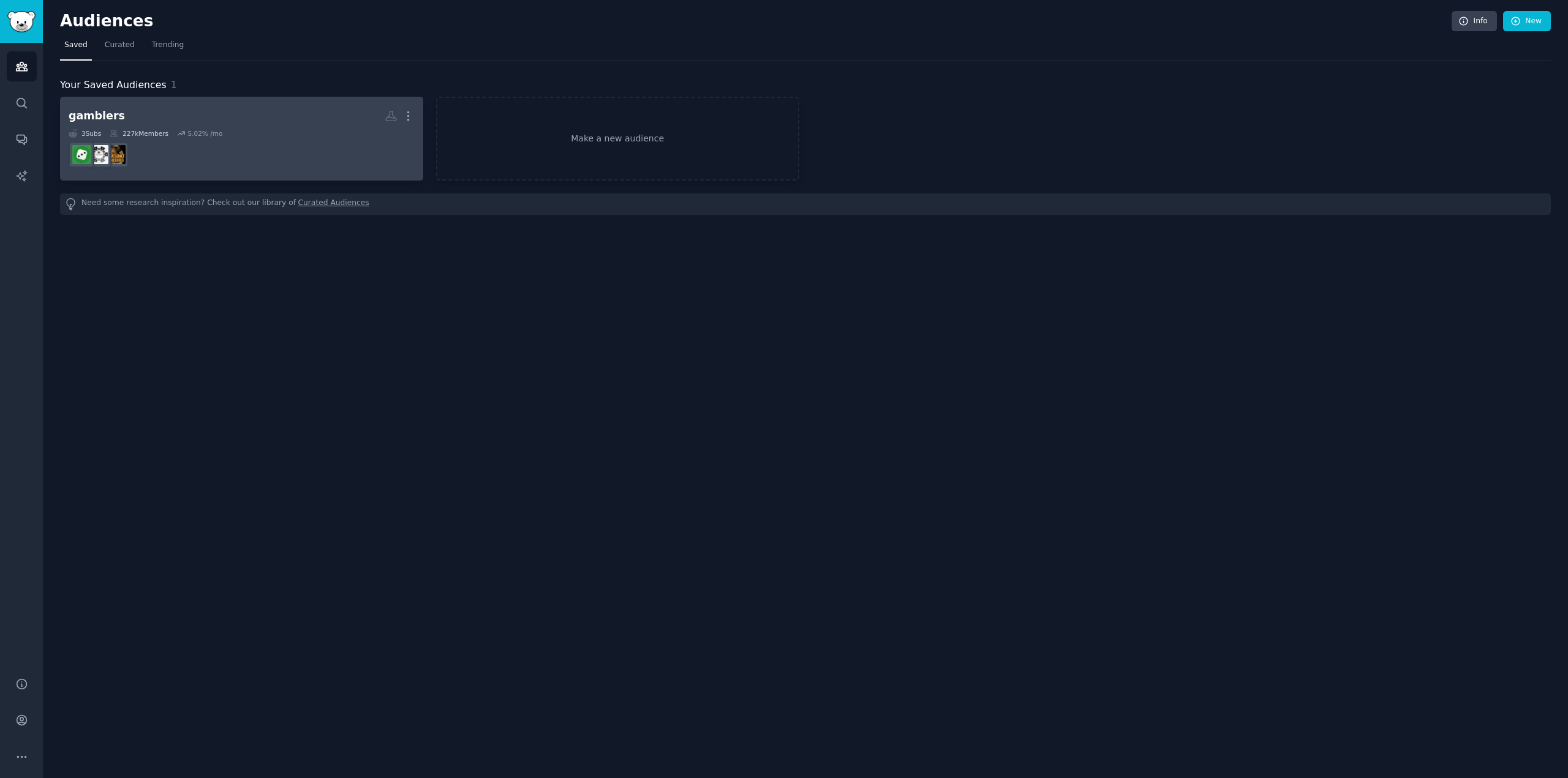
click at [227, 155] on dd "r/CasinoFreebies" at bounding box center [241, 155] width 346 height 34
